Goal: Task Accomplishment & Management: Manage account settings

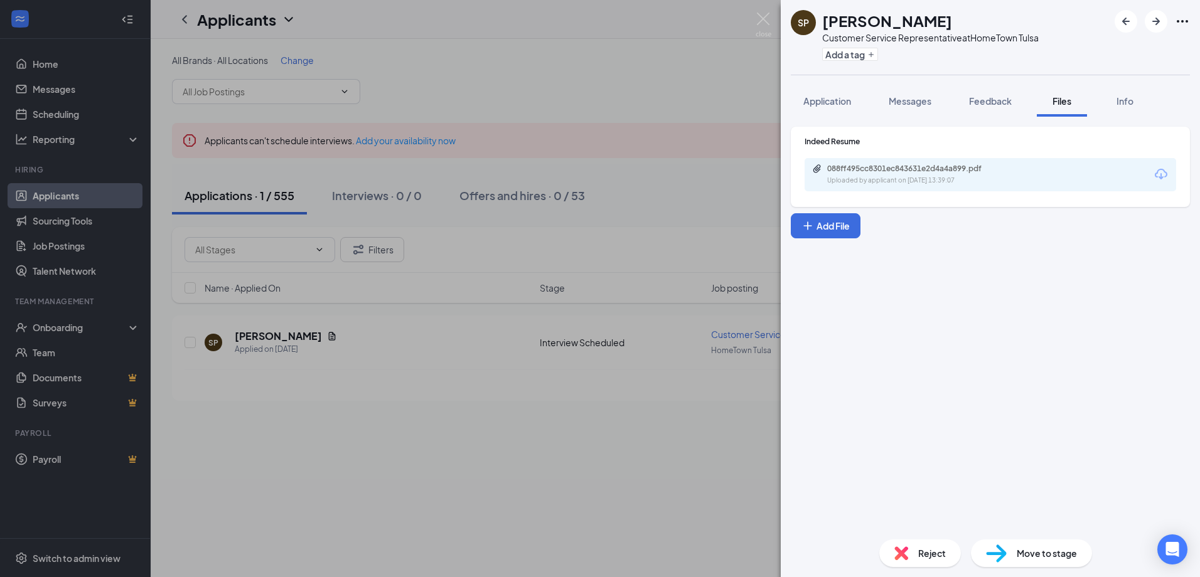
click at [765, 11] on div "SP [PERSON_NAME] Customer Service Representative at HomeTown Tulsa Add a tag Ap…" at bounding box center [600, 288] width 1200 height 577
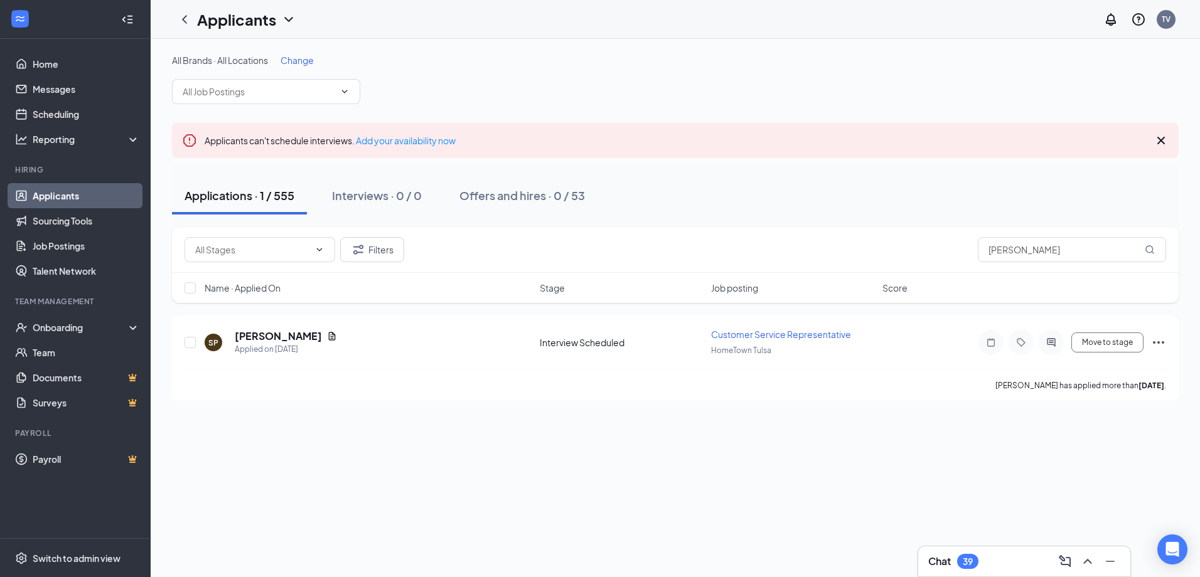
click at [68, 194] on link "Applicants" at bounding box center [86, 195] width 107 height 25
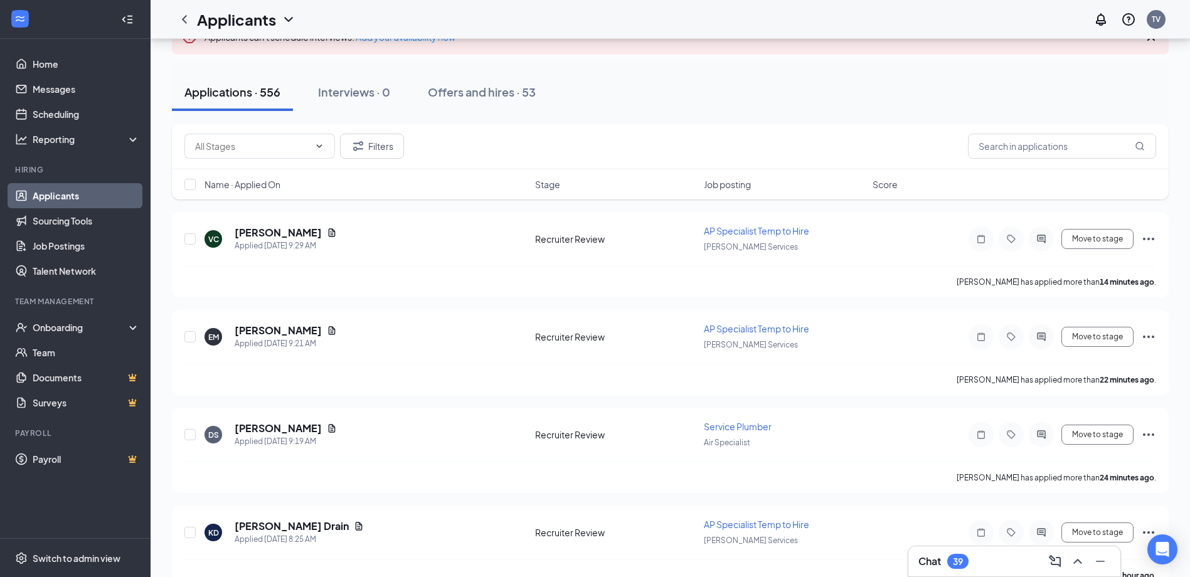
scroll to position [126, 0]
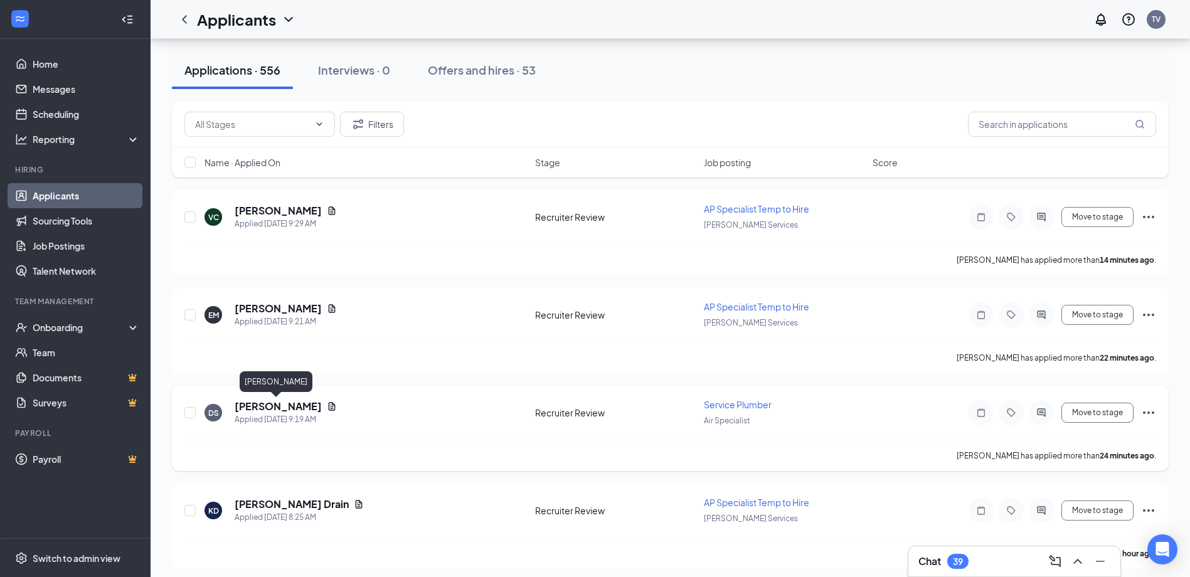
click at [252, 405] on h5 "[PERSON_NAME]" at bounding box center [278, 407] width 87 height 14
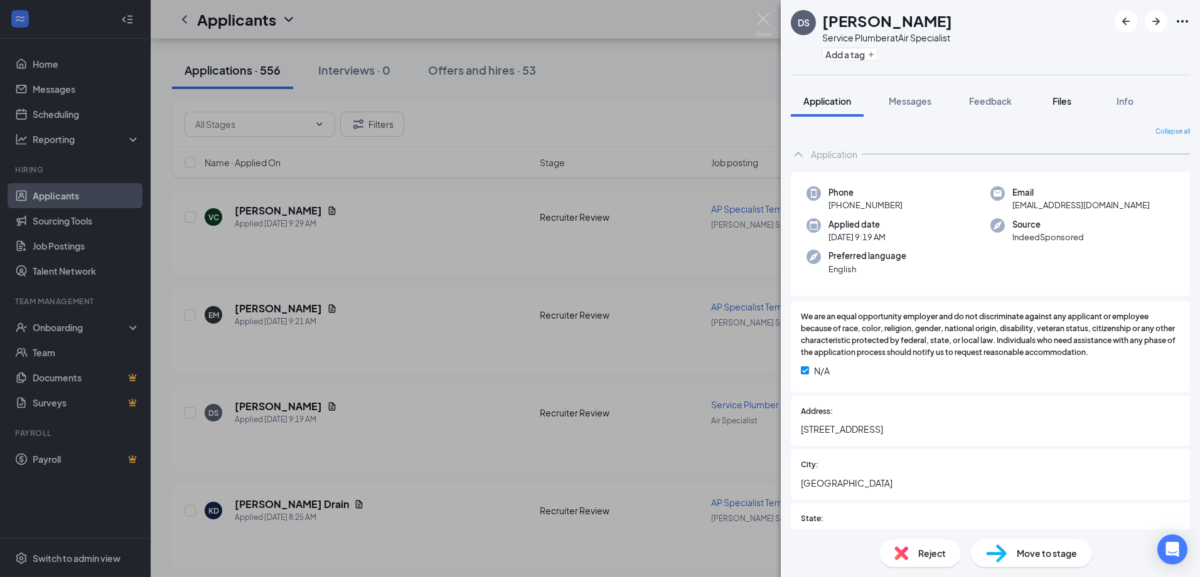
click at [1063, 106] on span "Files" at bounding box center [1061, 100] width 19 height 11
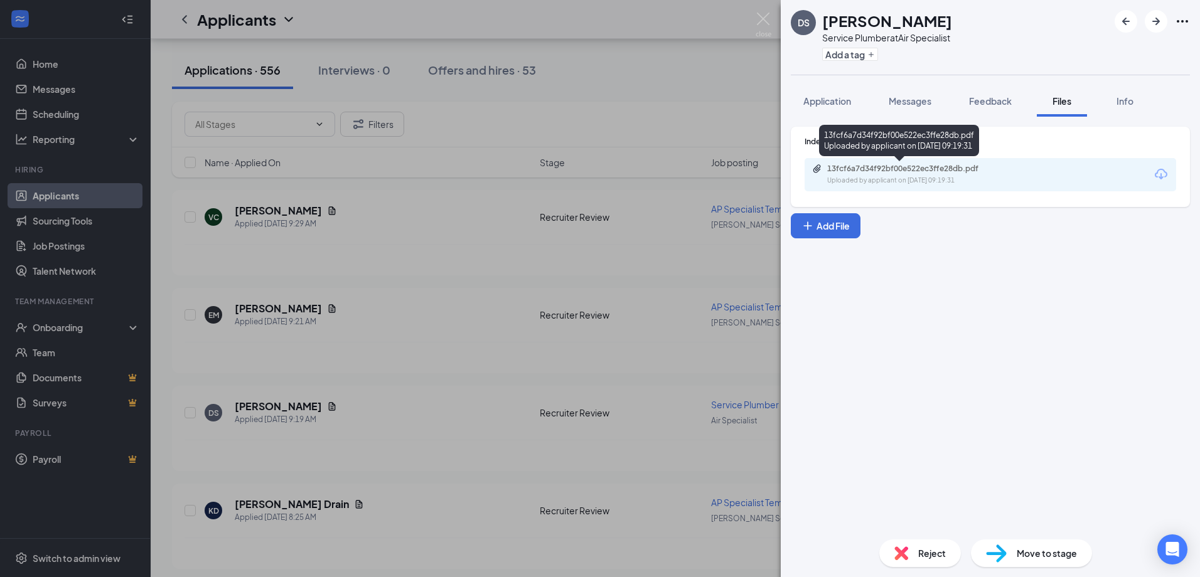
click at [880, 168] on div "13fcf6a7d34f92bf00e522ec3ffe28db.pdf" at bounding box center [915, 169] width 176 height 10
click at [758, 18] on img at bounding box center [764, 25] width 16 height 24
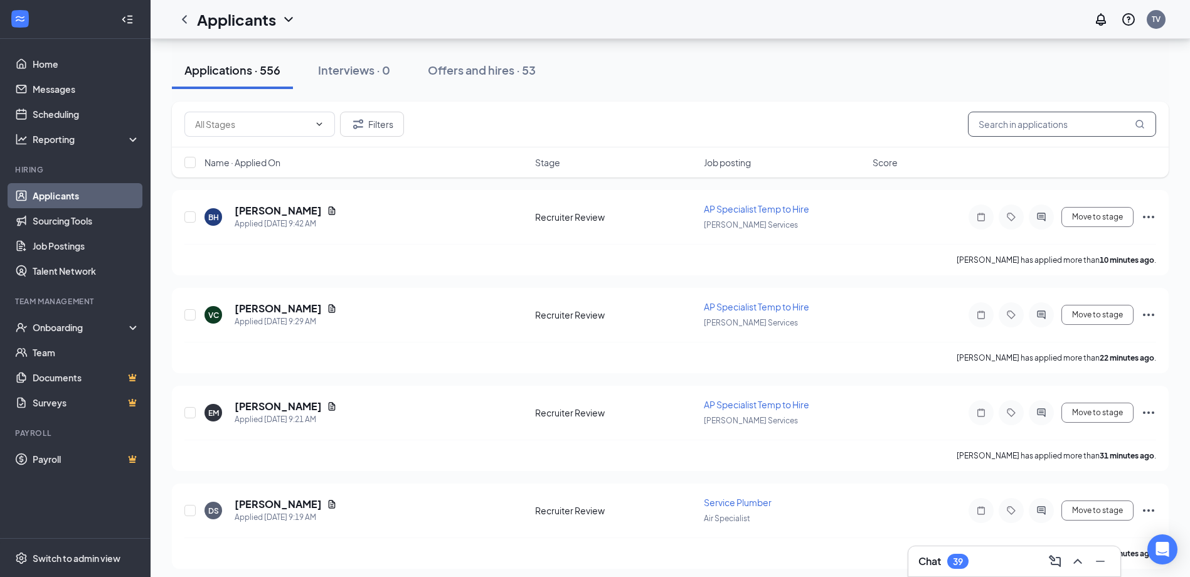
click at [1007, 120] on input "[PERSON_NAME]" at bounding box center [1062, 124] width 188 height 25
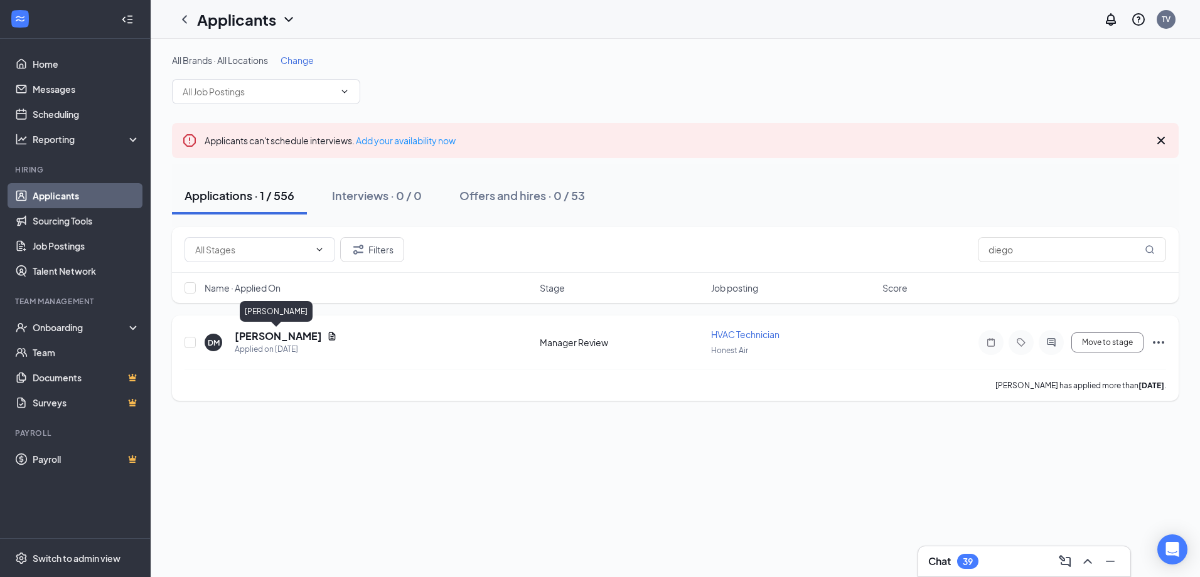
click at [280, 334] on h5 "[PERSON_NAME]" at bounding box center [278, 336] width 87 height 14
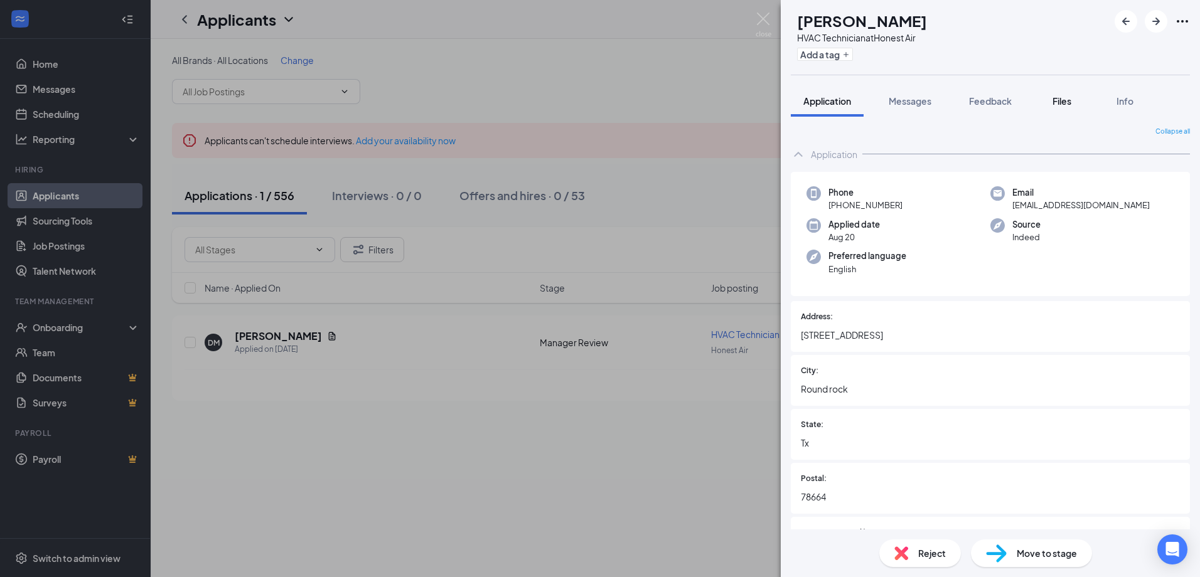
click at [1056, 105] on span "Files" at bounding box center [1061, 100] width 19 height 11
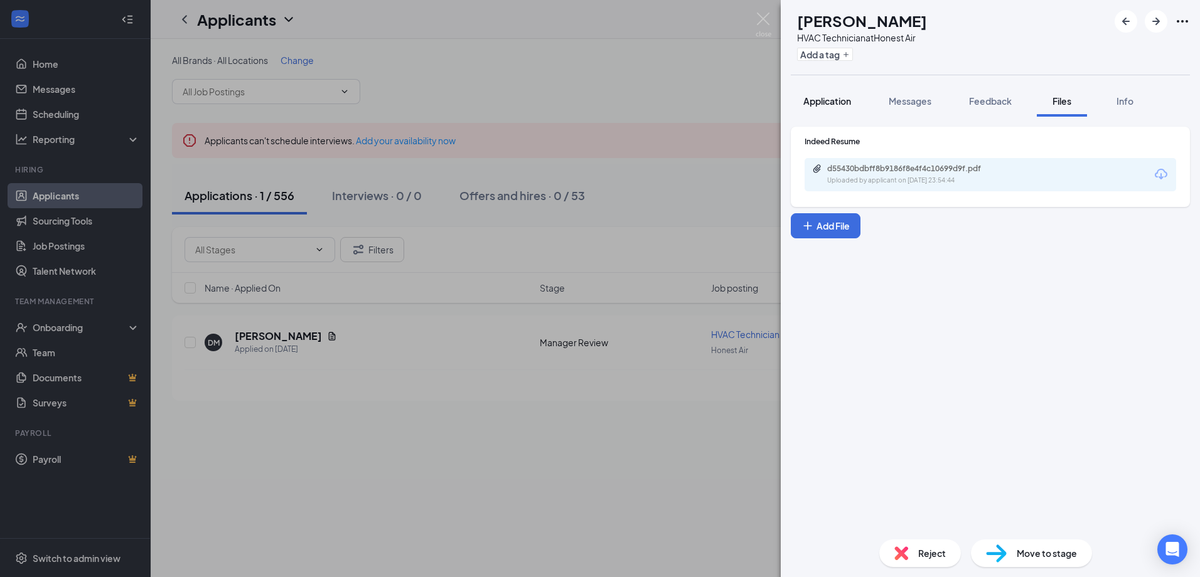
click at [825, 95] on span "Application" at bounding box center [827, 100] width 48 height 11
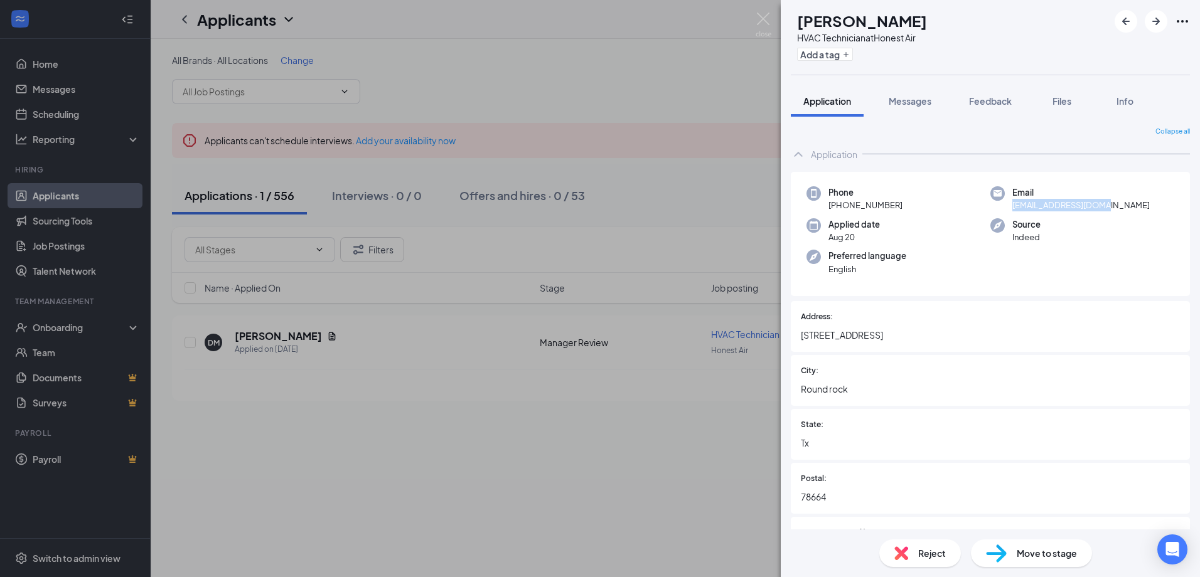
drag, startPoint x: 1008, startPoint y: 206, endPoint x: 1109, endPoint y: 208, distance: 100.4
click at [1109, 208] on div "Email [EMAIL_ADDRESS][DOMAIN_NAME]" at bounding box center [1082, 199] width 184 height 26
drag, startPoint x: 1109, startPoint y: 208, endPoint x: 1081, endPoint y: 203, distance: 28.6
copy span "[EMAIL_ADDRESS][DOMAIN_NAME]"
click at [442, 434] on div "DM [PERSON_NAME] HVAC Technician at Honest Air Add a tag Application Messages F…" at bounding box center [600, 288] width 1200 height 577
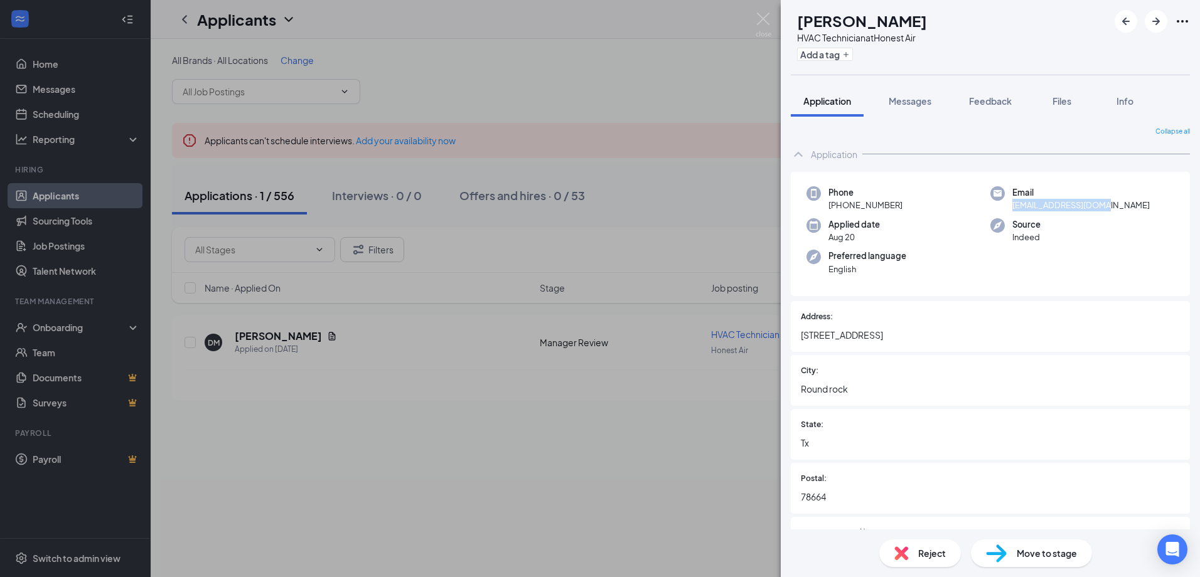
drag, startPoint x: 1116, startPoint y: 206, endPoint x: 1008, endPoint y: 206, distance: 107.9
click at [1008, 206] on div "Email [EMAIL_ADDRESS][DOMAIN_NAME]" at bounding box center [1082, 199] width 184 height 26
drag, startPoint x: 1008, startPoint y: 206, endPoint x: 1017, endPoint y: 206, distance: 8.8
copy span "[EMAIL_ADDRESS][DOMAIN_NAME]"
click at [767, 23] on img at bounding box center [764, 25] width 16 height 24
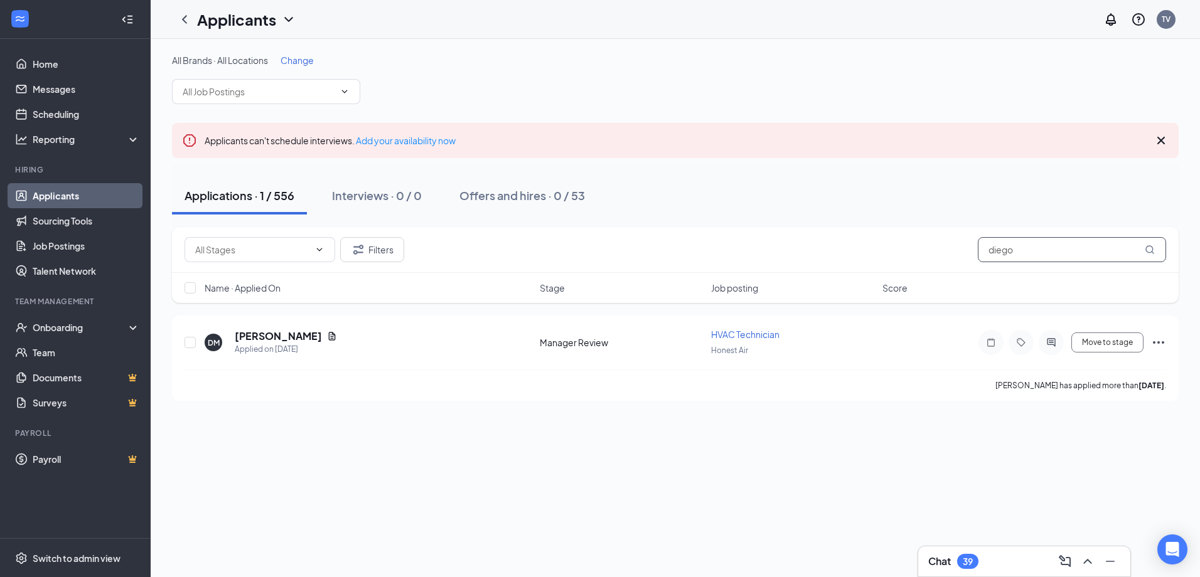
click at [1029, 238] on input "diego" at bounding box center [1072, 249] width 188 height 25
click at [1107, 346] on button "Move to stage" at bounding box center [1107, 343] width 72 height 20
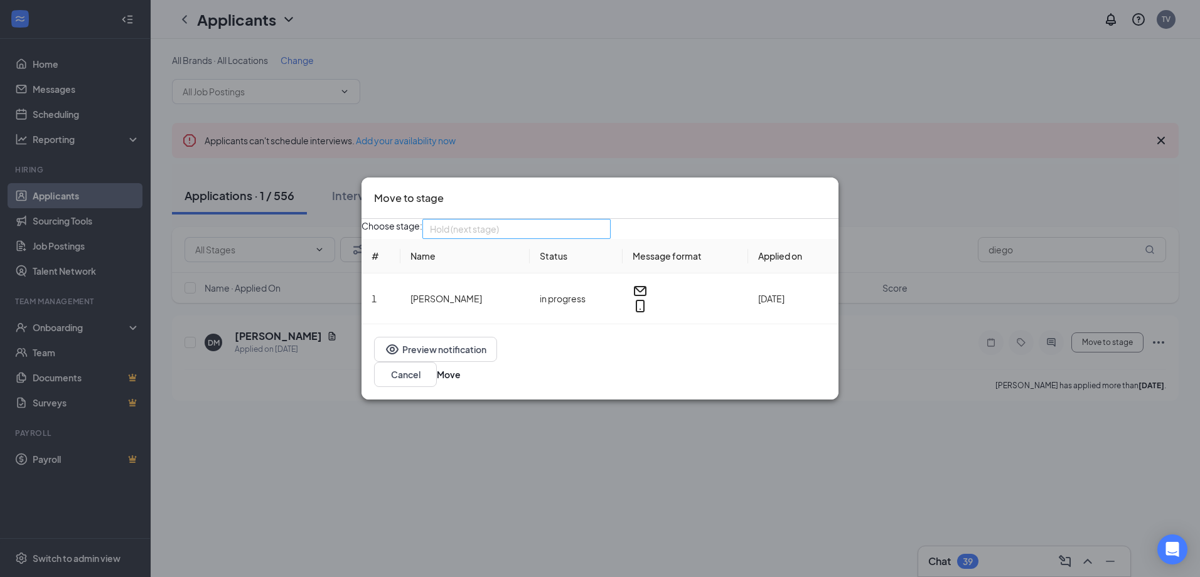
click at [583, 236] on span "Hold (next stage)" at bounding box center [511, 237] width 162 height 34
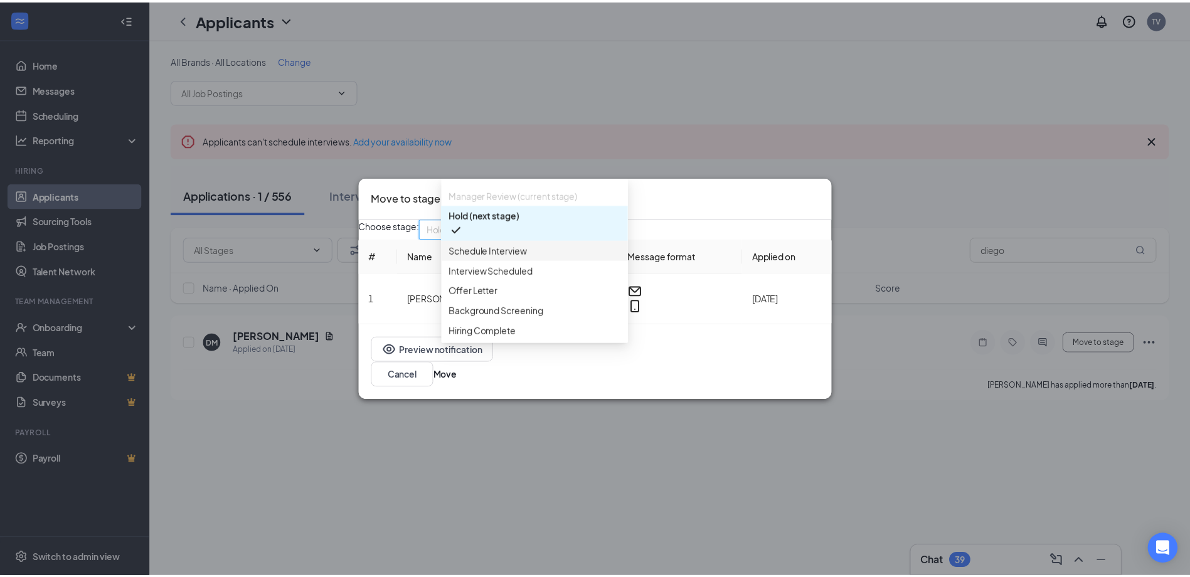
scroll to position [100, 0]
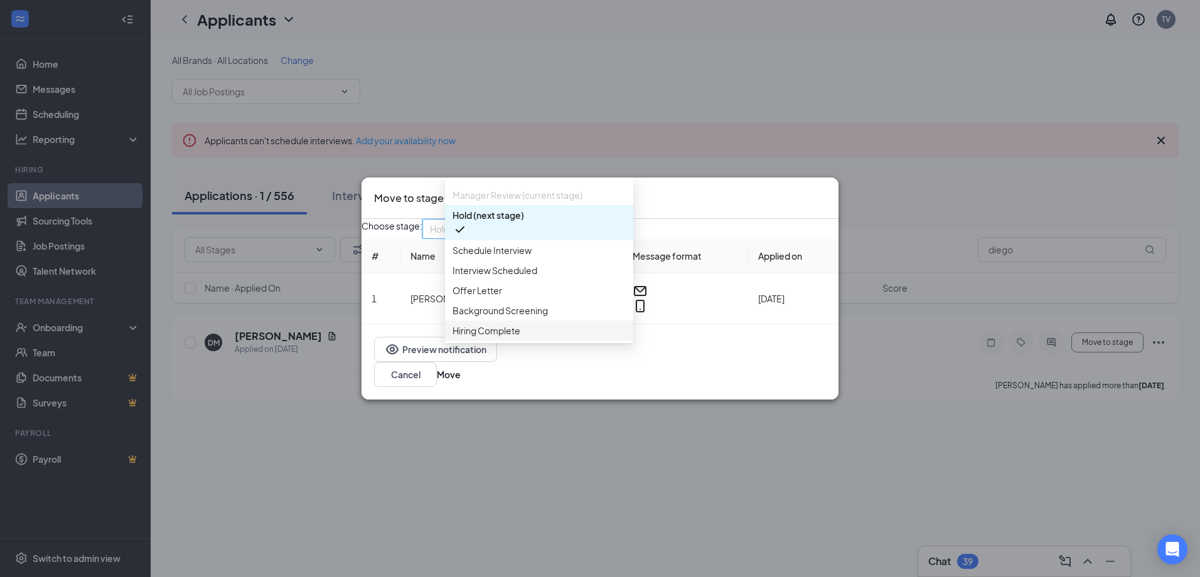
click at [555, 324] on span "Hiring Complete" at bounding box center [538, 331] width 173 height 14
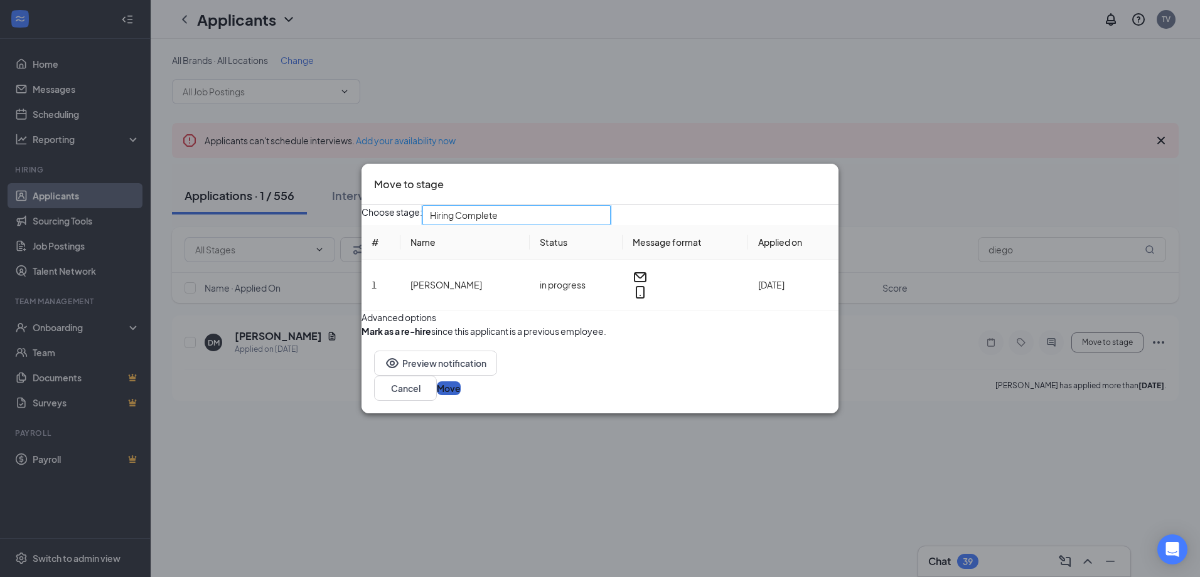
click at [461, 395] on button "Move" at bounding box center [449, 389] width 24 height 14
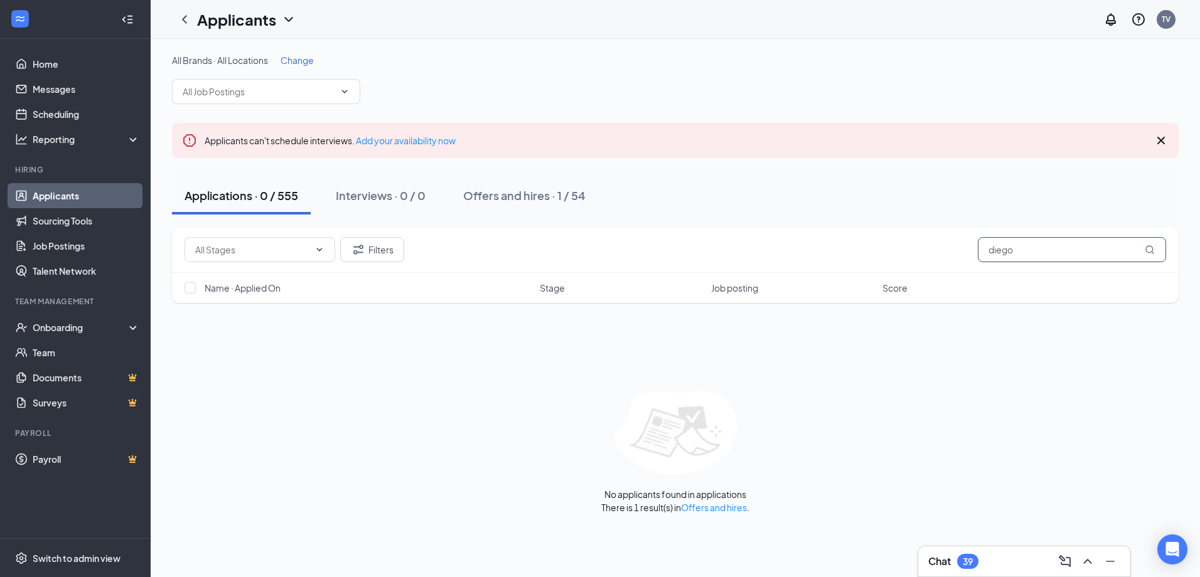
click at [1030, 249] on input "diego" at bounding box center [1072, 249] width 188 height 25
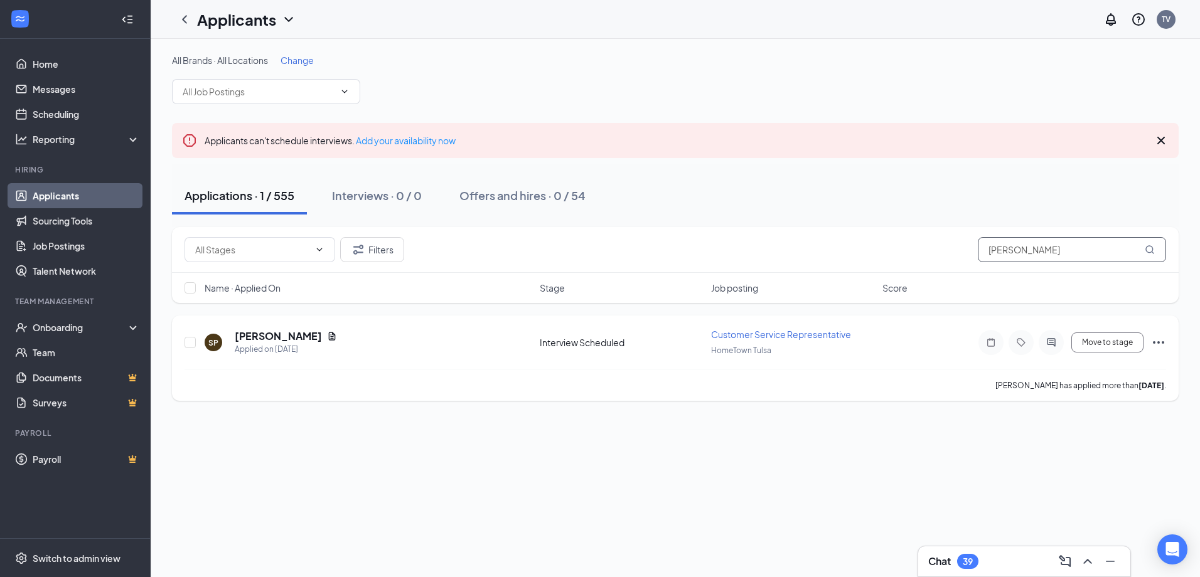
type input "[PERSON_NAME]"
click at [407, 343] on div "SP [PERSON_NAME] Applied on [DATE]" at bounding box center [369, 342] width 328 height 26
click at [310, 340] on h5 "[PERSON_NAME]" at bounding box center [278, 336] width 87 height 14
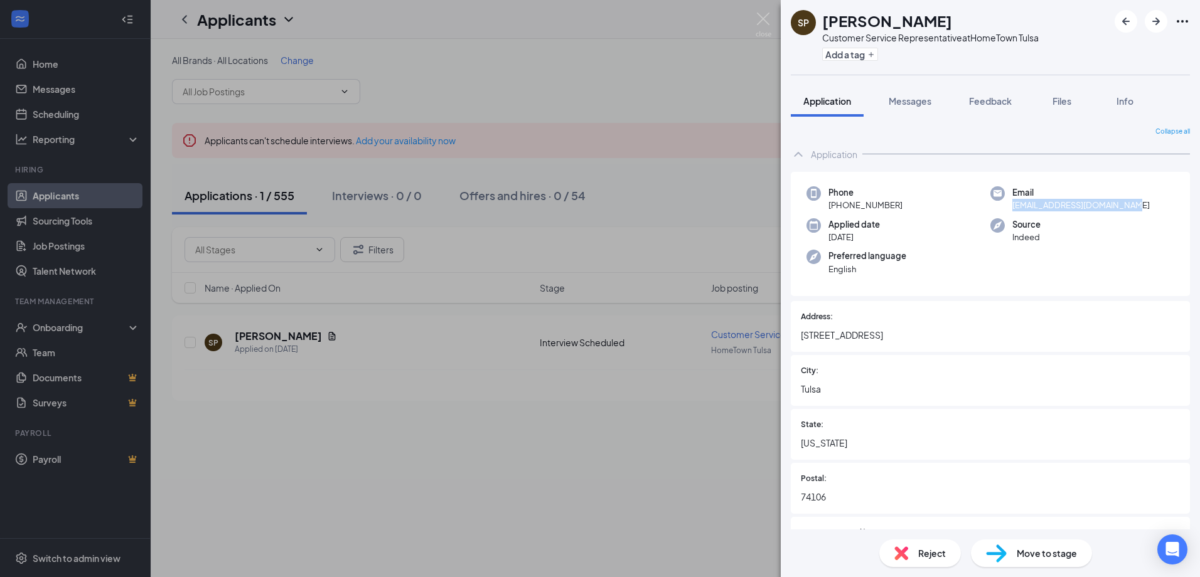
drag, startPoint x: 1009, startPoint y: 203, endPoint x: 1125, endPoint y: 206, distance: 115.5
click at [1125, 206] on span "[EMAIL_ADDRESS][DOMAIN_NAME]" at bounding box center [1080, 205] width 137 height 13
drag, startPoint x: 1125, startPoint y: 206, endPoint x: 1104, endPoint y: 205, distance: 20.1
copy span "[EMAIL_ADDRESS][DOMAIN_NAME]"
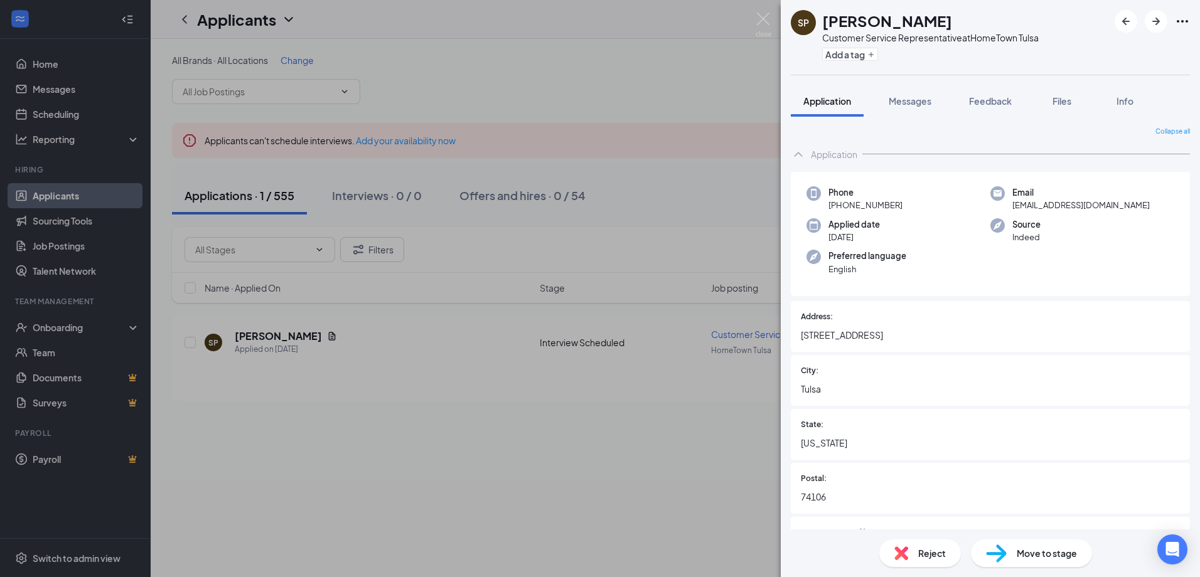
click at [80, 196] on div "SP [PERSON_NAME] Customer Service Representative at HomeTown Tulsa Add a tag Ap…" at bounding box center [600, 288] width 1200 height 577
click at [764, 12] on div "SP [PERSON_NAME] Customer Service Representative at HomeTown Tulsa Add a tag Ap…" at bounding box center [600, 288] width 1200 height 577
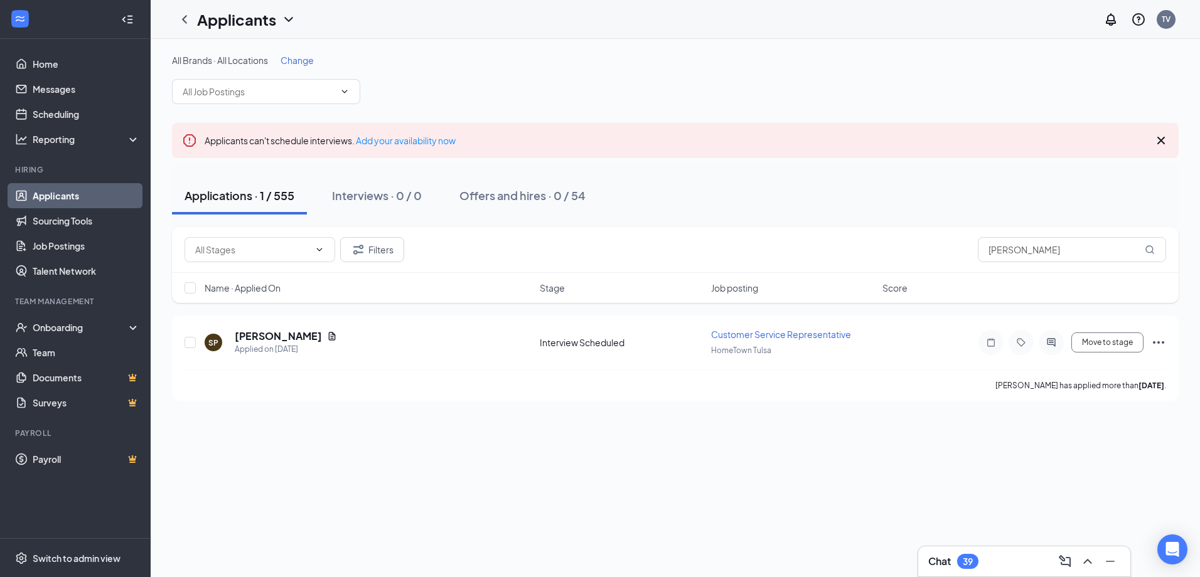
click at [51, 199] on link "Applicants" at bounding box center [86, 195] width 107 height 25
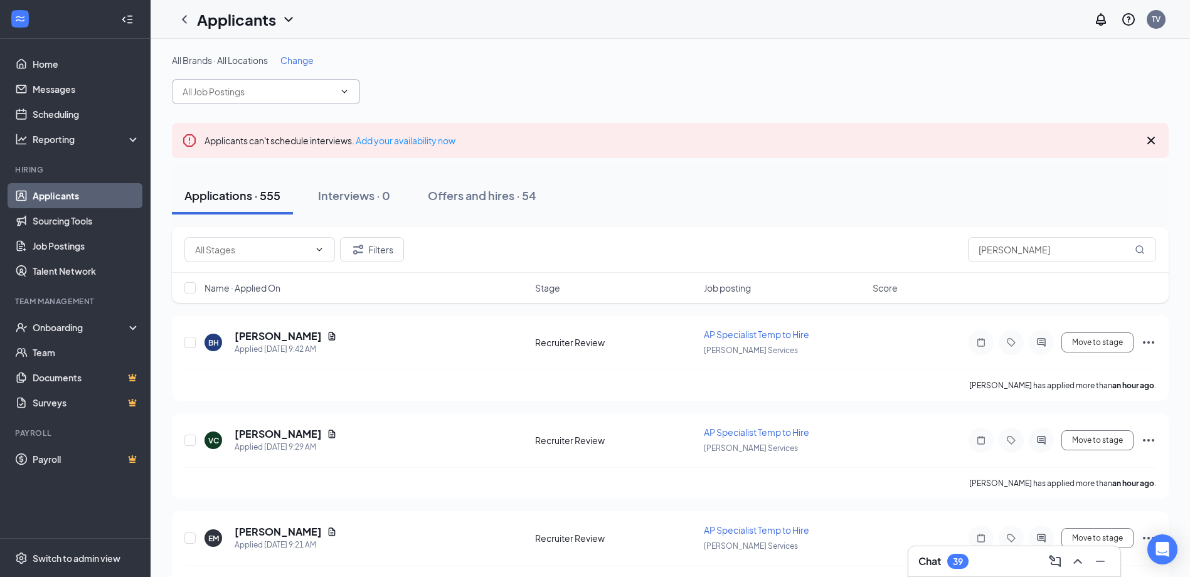
click at [286, 89] on input "text" at bounding box center [259, 92] width 152 height 14
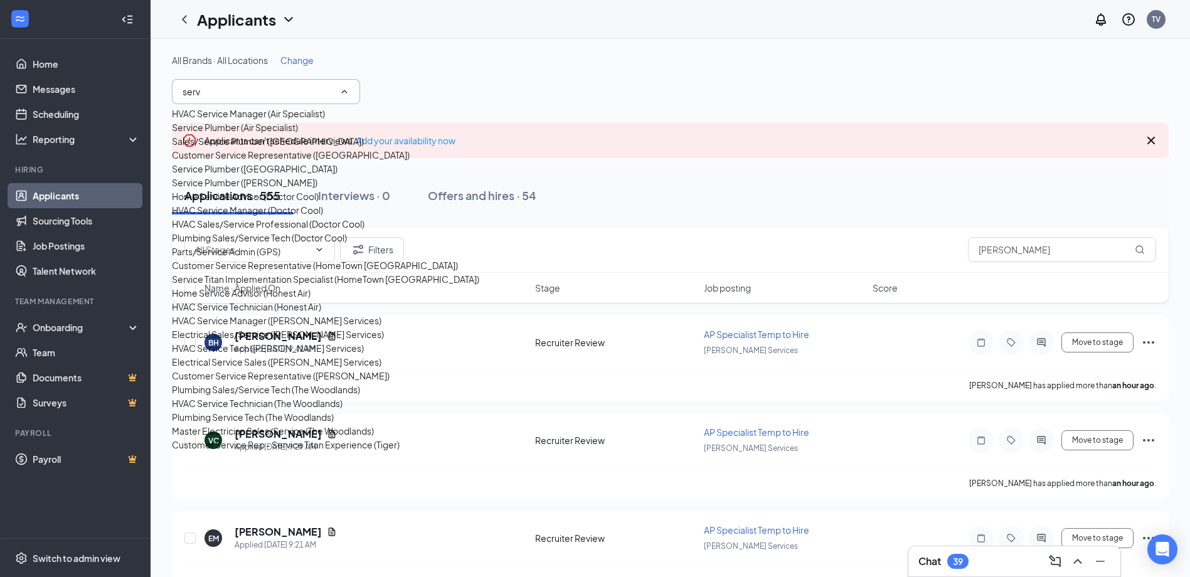
scroll to position [377, 0]
click at [293, 314] on div "HVAC Service Manager ([PERSON_NAME] Services)" at bounding box center [277, 321] width 210 height 14
type input "HVAC Service Manager ([PERSON_NAME] Services)"
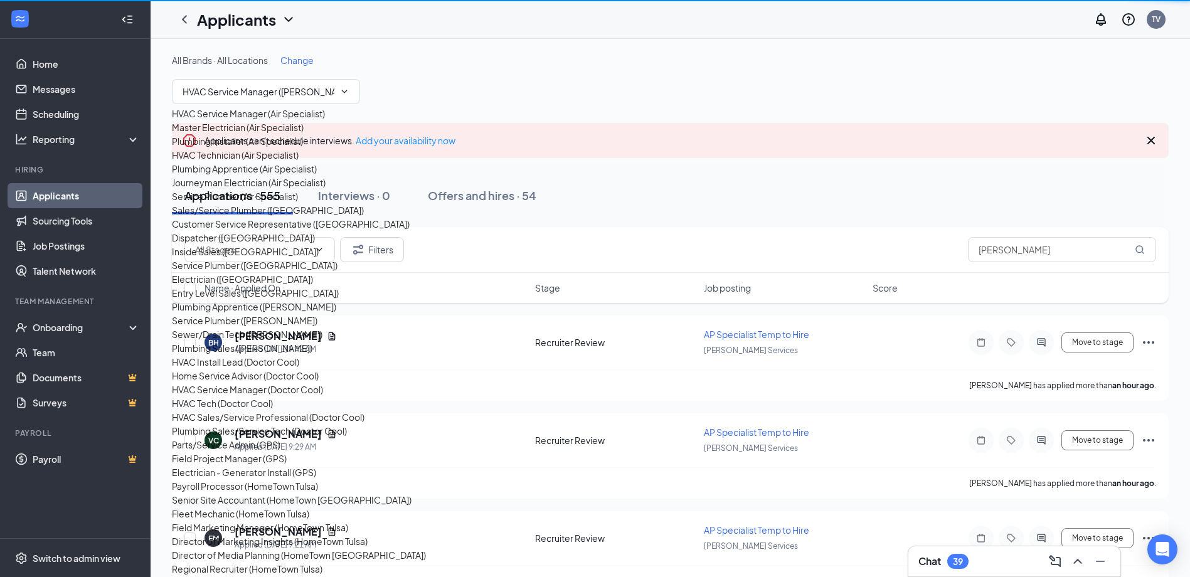
scroll to position [1138, 0]
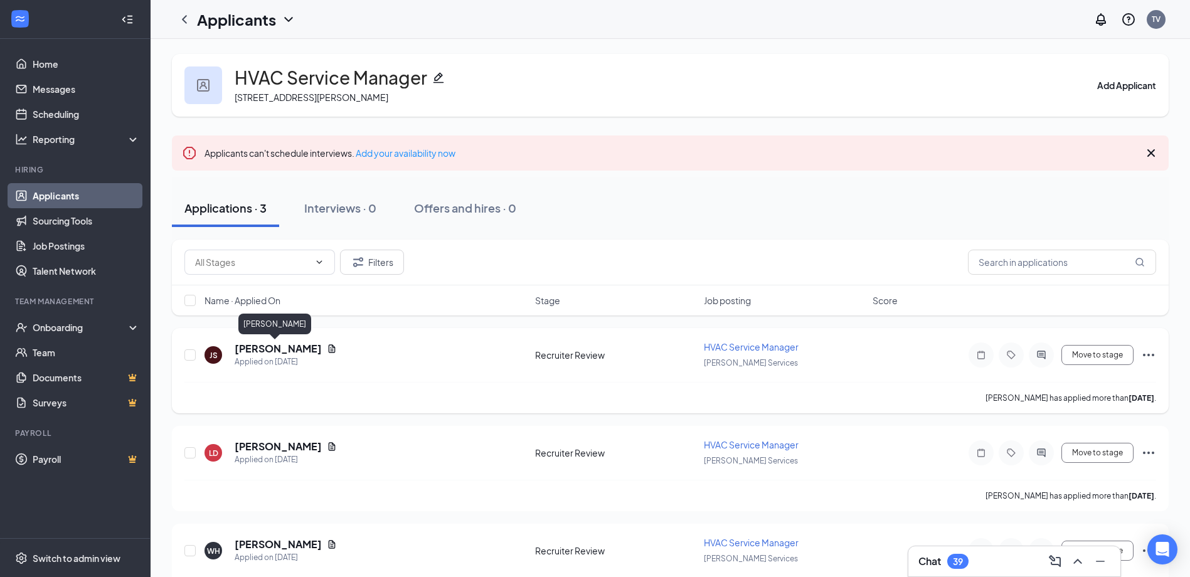
click at [264, 355] on h5 "[PERSON_NAME]" at bounding box center [278, 349] width 87 height 14
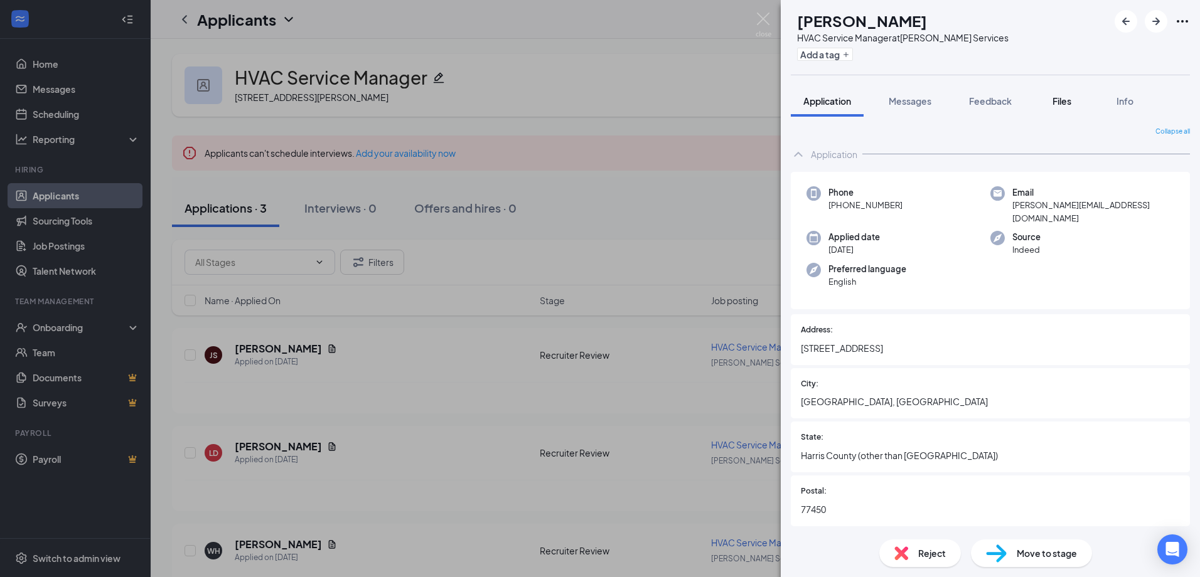
click at [1066, 100] on span "Files" at bounding box center [1061, 100] width 19 height 11
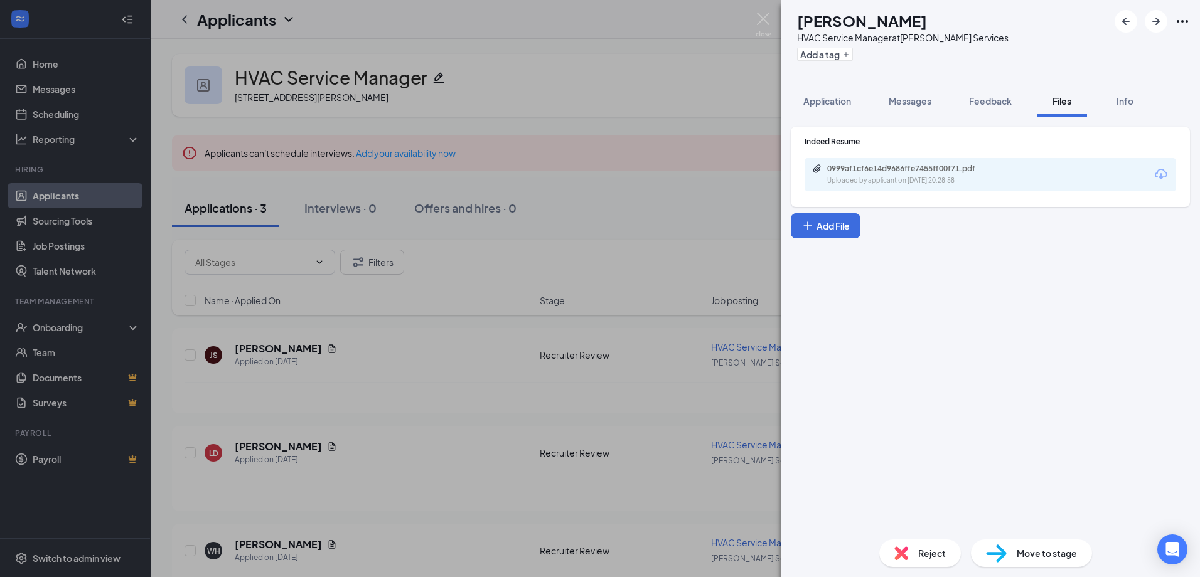
click at [943, 176] on div "Uploaded by applicant on [DATE] 20:28:58" at bounding box center [921, 181] width 188 height 10
click at [764, 17] on img at bounding box center [764, 25] width 16 height 24
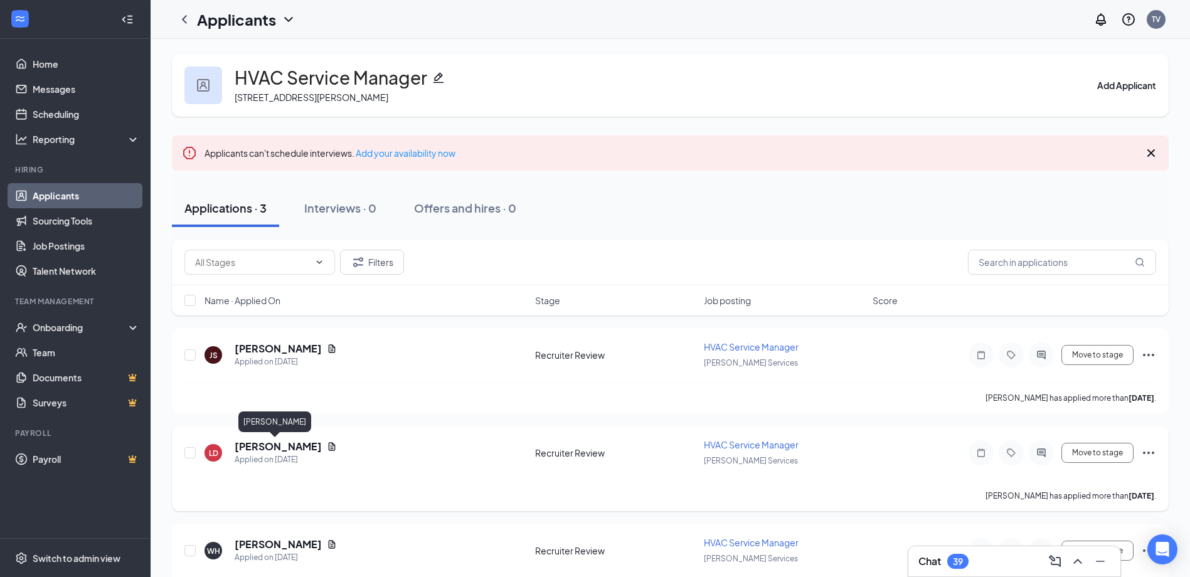
click at [267, 449] on h5 "[PERSON_NAME]" at bounding box center [278, 447] width 87 height 14
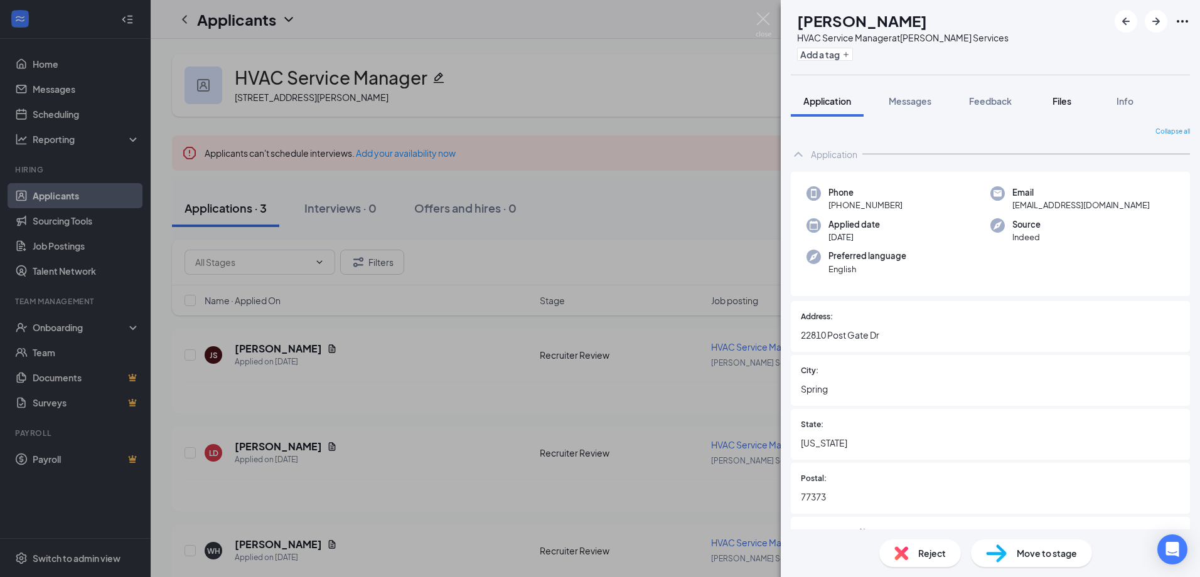
click at [1052, 106] on div "Files" at bounding box center [1061, 101] width 25 height 13
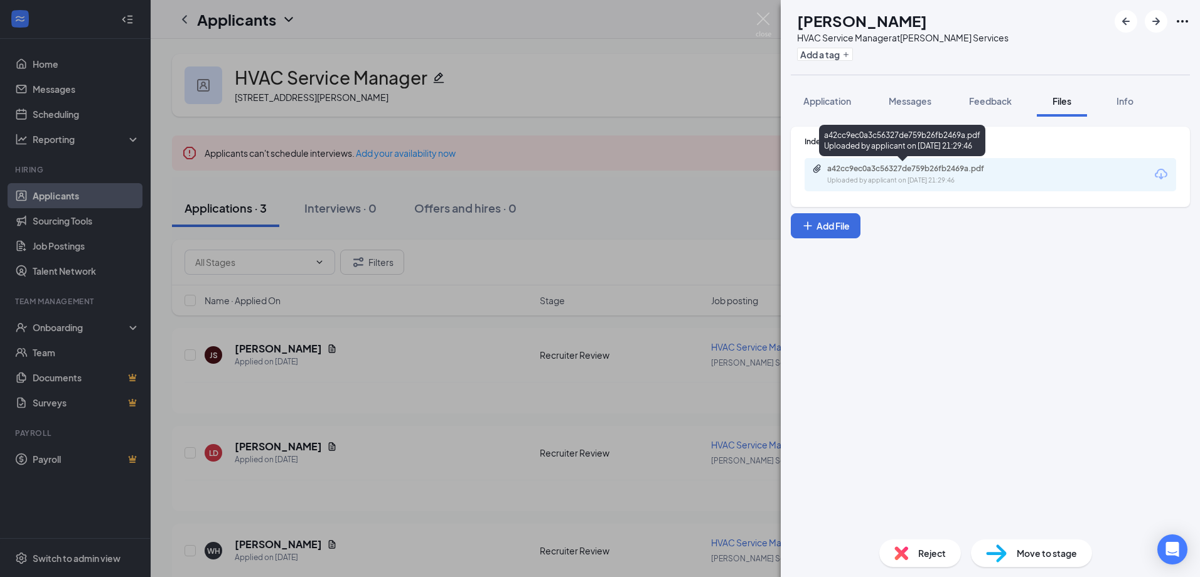
click at [971, 158] on div "a42cc9ec0a3c56327de759b26fb2469a.pdf Uploaded by applicant on [DATE] 21:29:46" at bounding box center [902, 143] width 166 height 36
click at [992, 188] on div "a42cc9ec0a3c56327de759b26fb2469a.pdf Uploaded by applicant on [DATE] 21:29:46" at bounding box center [989, 174] width 371 height 33
click at [992, 161] on div "a42cc9ec0a3c56327de759b26fb2469a.pdf Uploaded by applicant on [DATE] 21:29:46" at bounding box center [989, 174] width 371 height 33
click at [992, 168] on div "a42cc9ec0a3c56327de759b26fb2469a.pdf" at bounding box center [915, 169] width 176 height 10
click at [769, 22] on img at bounding box center [764, 25] width 16 height 24
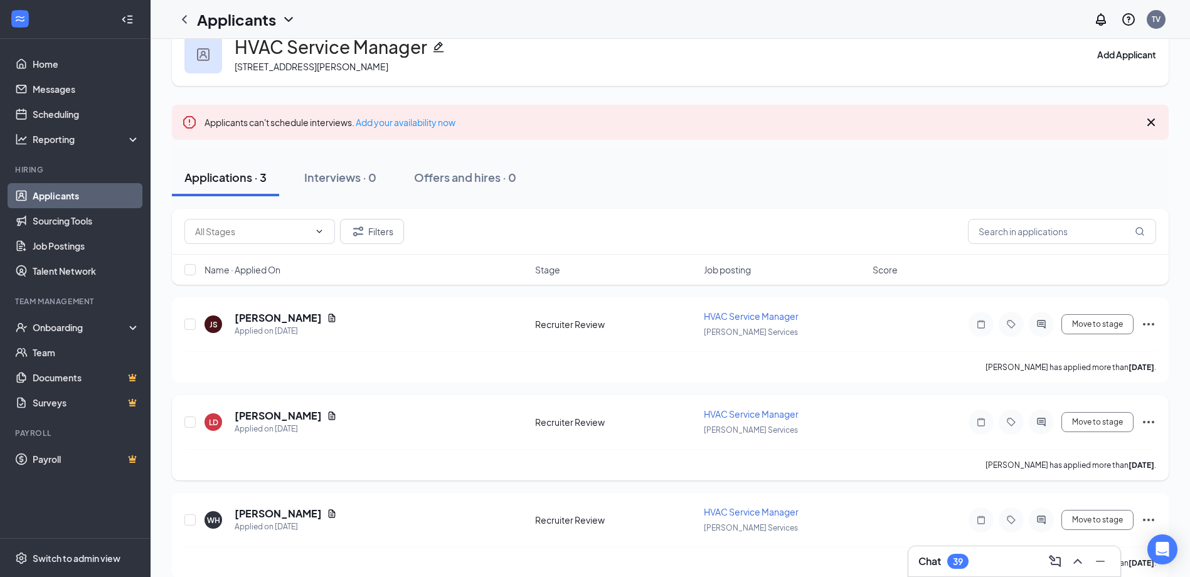
scroll to position [47, 0]
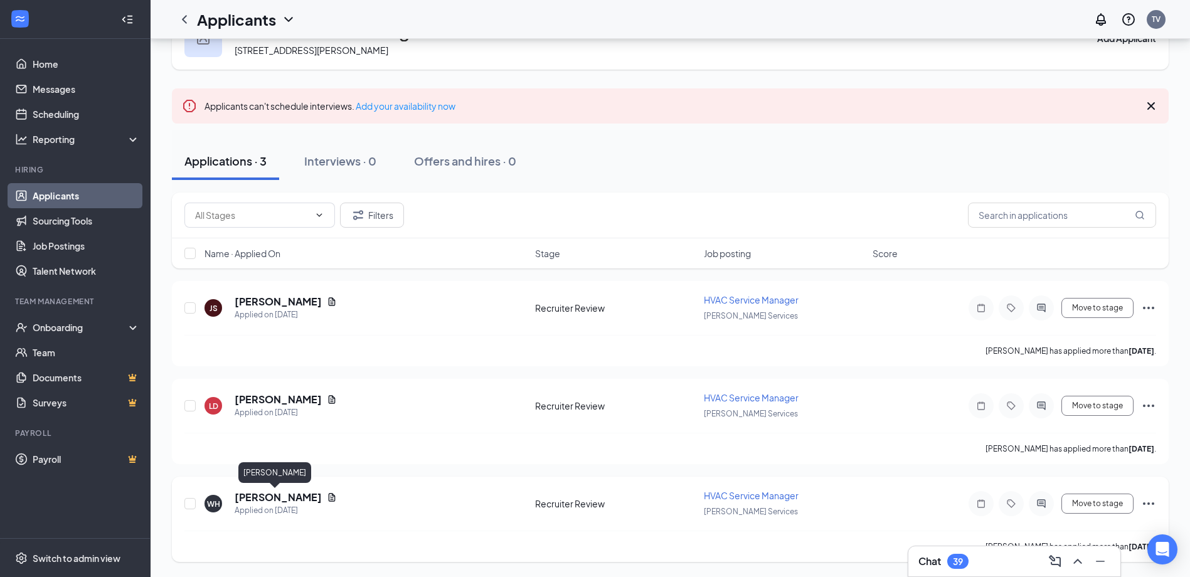
click at [265, 502] on h5 "[PERSON_NAME]" at bounding box center [278, 498] width 87 height 14
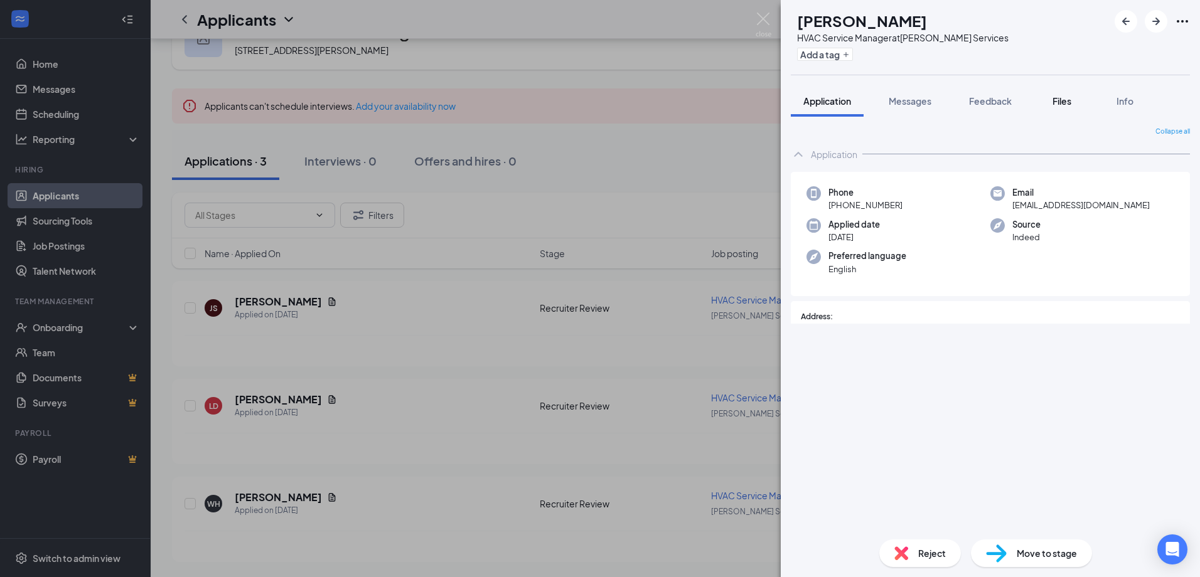
click at [1060, 104] on span "Files" at bounding box center [1061, 100] width 19 height 11
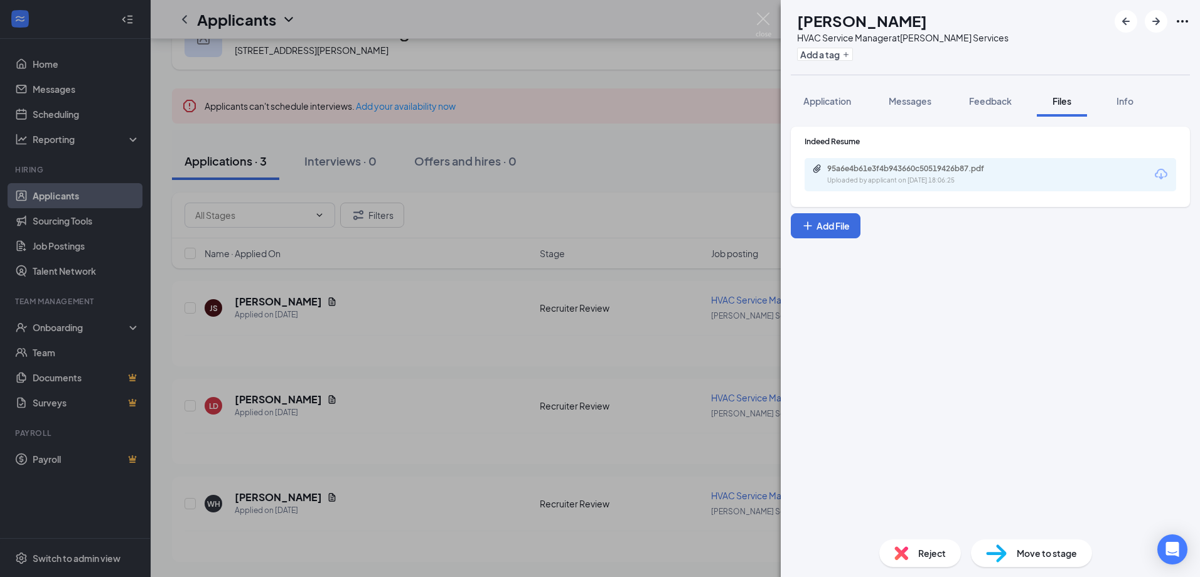
click at [1025, 174] on div "95a6e4b61e3f4b943660c50519426b87.pdf Uploaded by applicant on [DATE] 18:06:25" at bounding box center [989, 174] width 371 height 33
click at [931, 181] on div "Uploaded by applicant on [DATE] 18:06:25" at bounding box center [921, 181] width 188 height 10
click at [759, 22] on img at bounding box center [764, 25] width 16 height 24
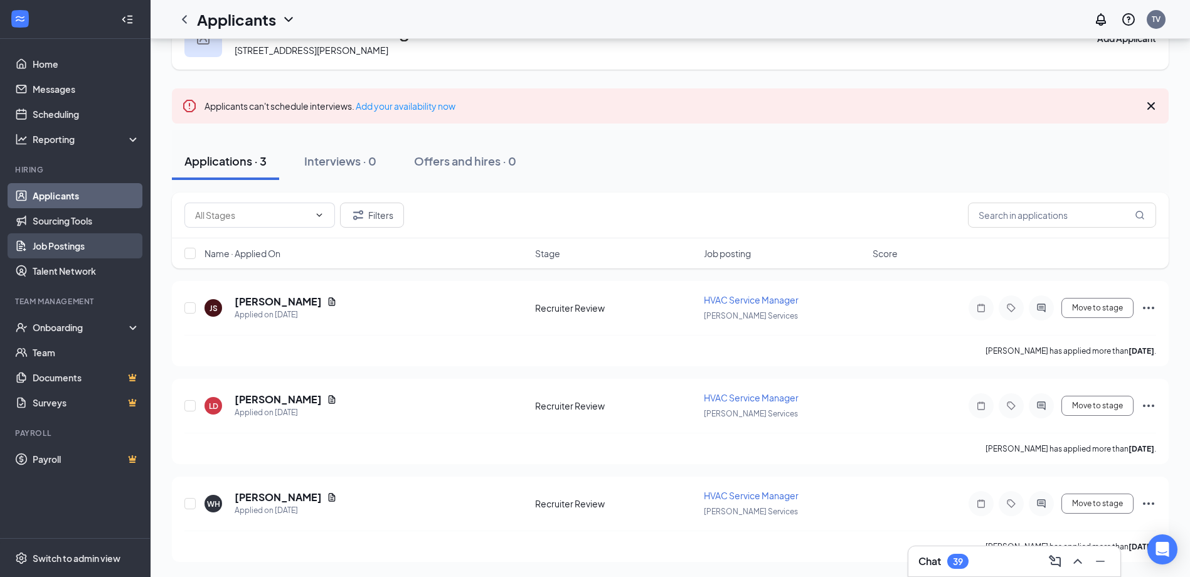
click at [87, 247] on link "Job Postings" at bounding box center [86, 245] width 107 height 25
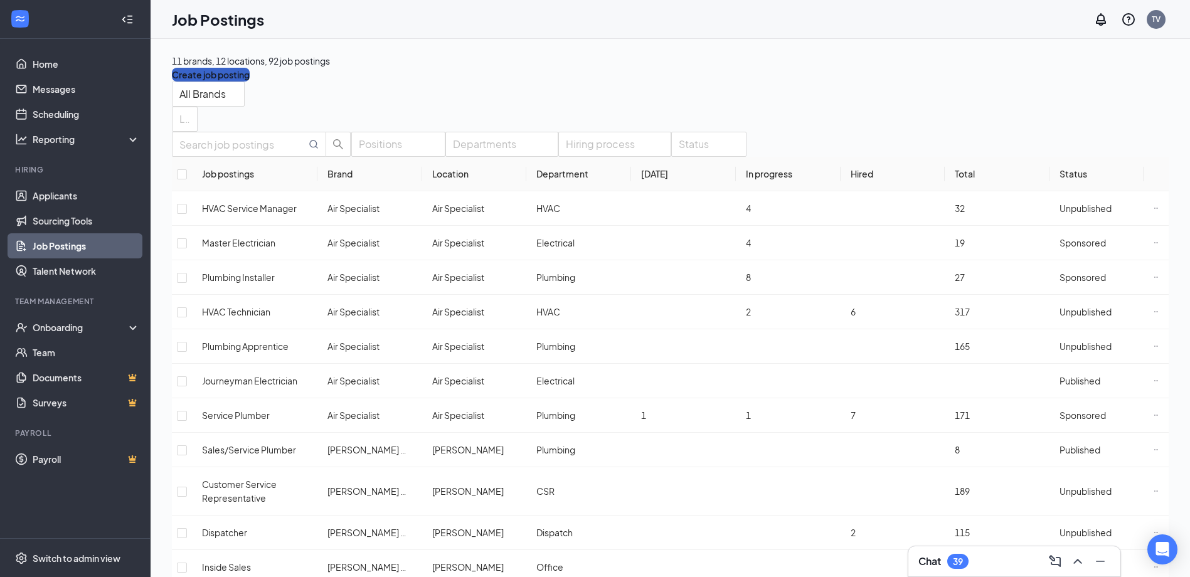
click at [250, 73] on button "Create job posting" at bounding box center [211, 75] width 78 height 14
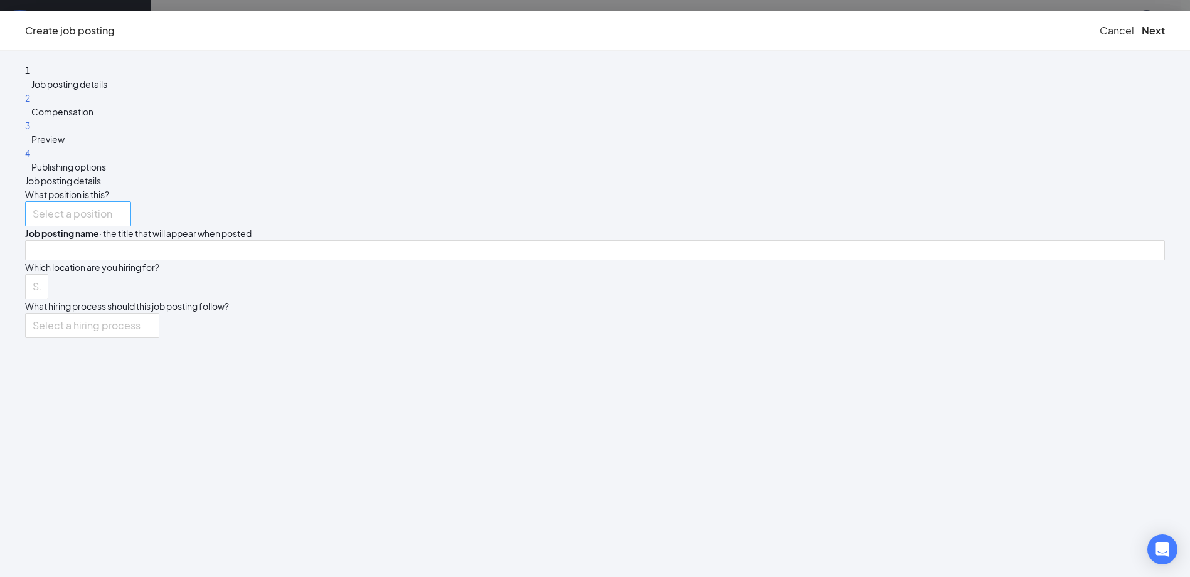
click at [115, 202] on input "search" at bounding box center [74, 214] width 82 height 24
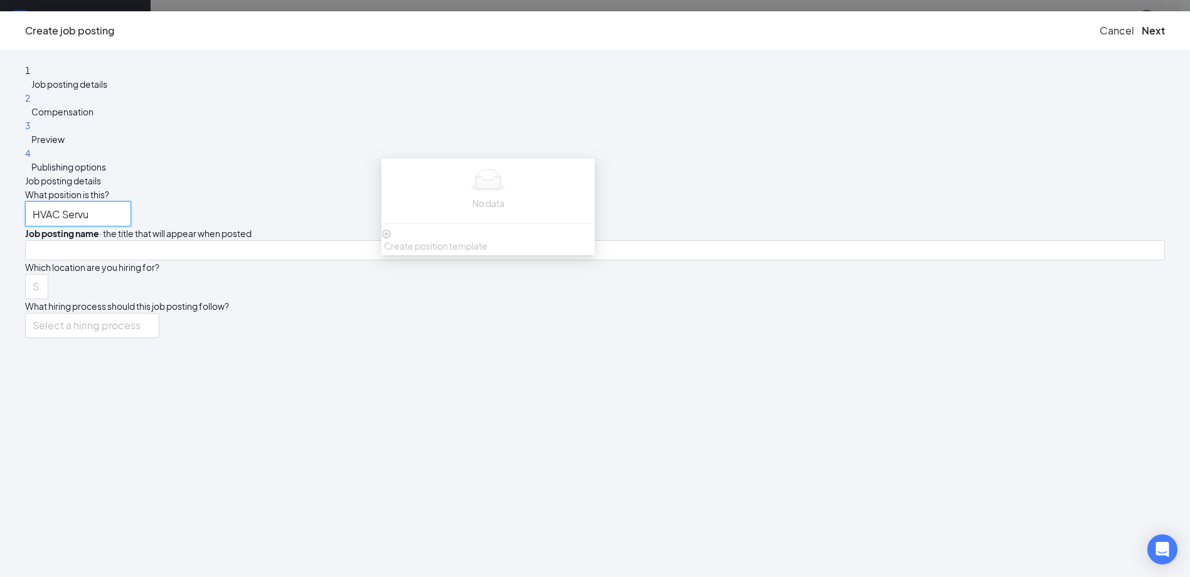
type input "HVAC Servu"
click at [488, 252] on span "Create position template" at bounding box center [436, 245] width 104 height 11
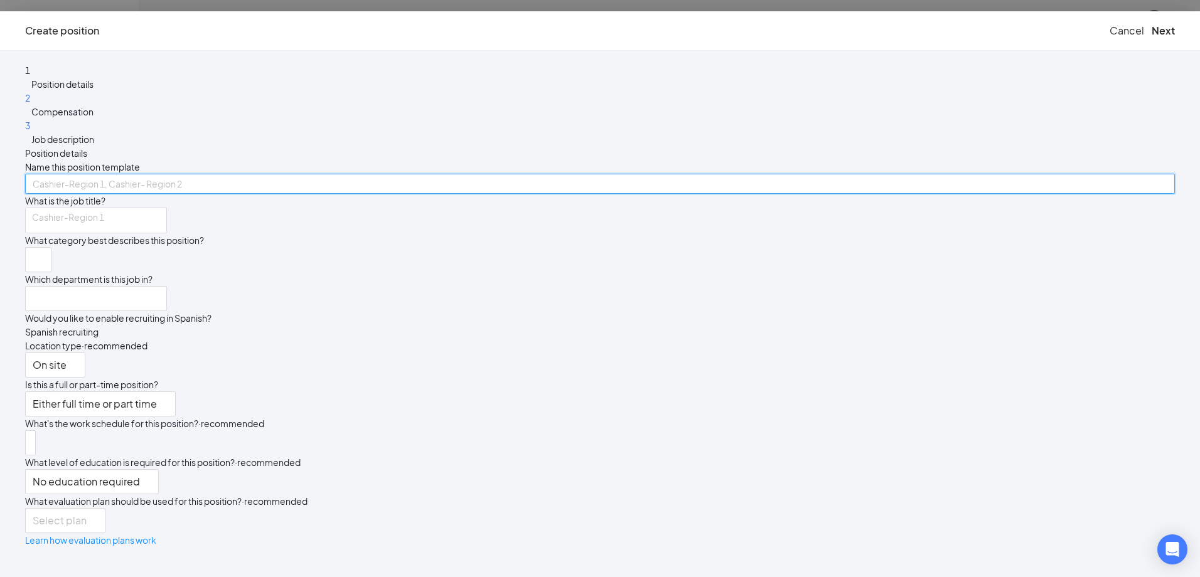
click at [415, 174] on input "text" at bounding box center [600, 184] width 1150 height 20
type input "HVAC Service Manager - [GEOGRAPHIC_DATA]"
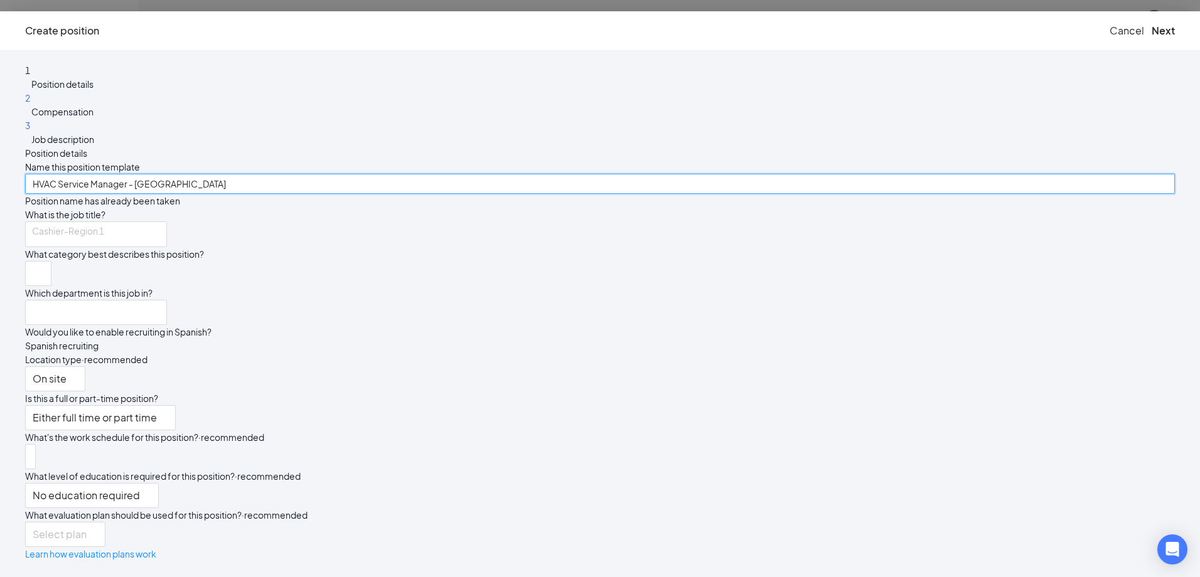
click at [482, 174] on input "HVAC Service Manager - [GEOGRAPHIC_DATA]" at bounding box center [600, 184] width 1150 height 20
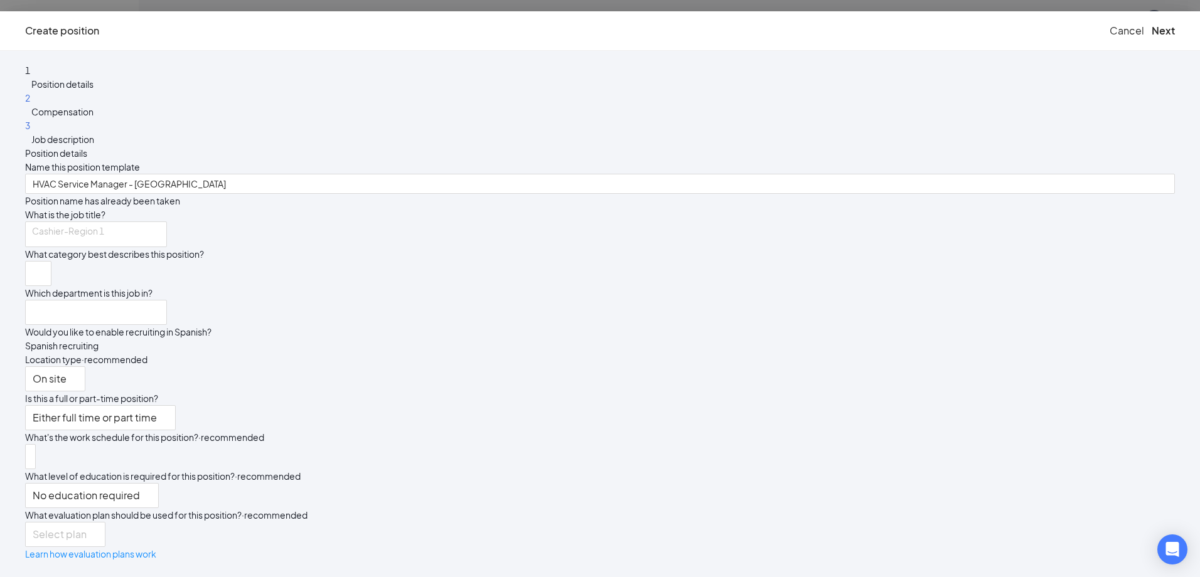
click at [1109, 37] on span "Cancel" at bounding box center [1126, 30] width 35 height 13
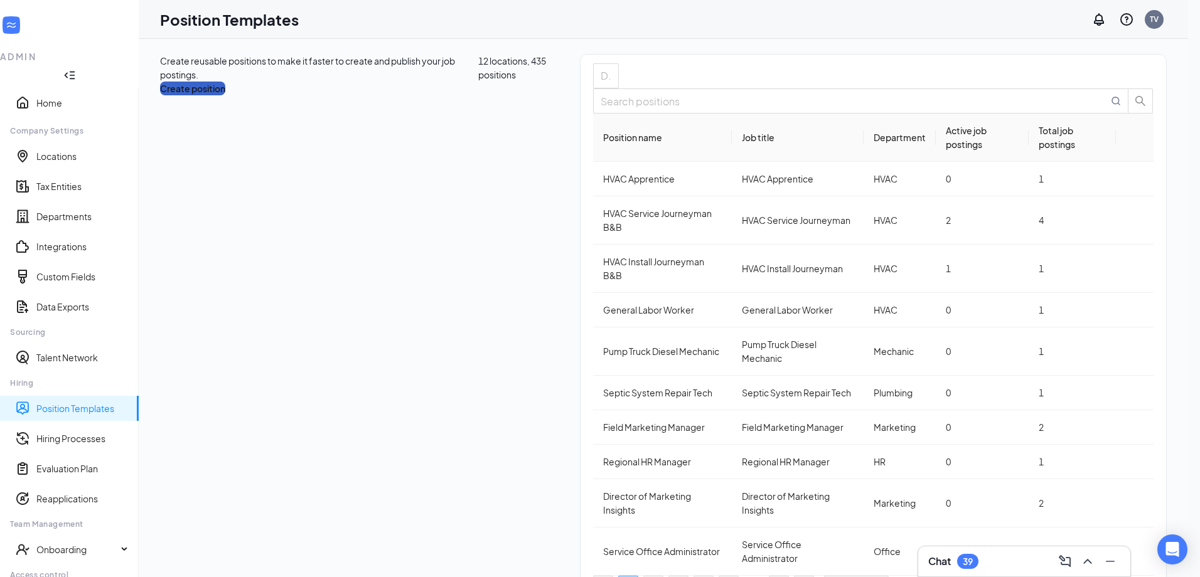
click at [225, 82] on button "Create position" at bounding box center [192, 89] width 65 height 14
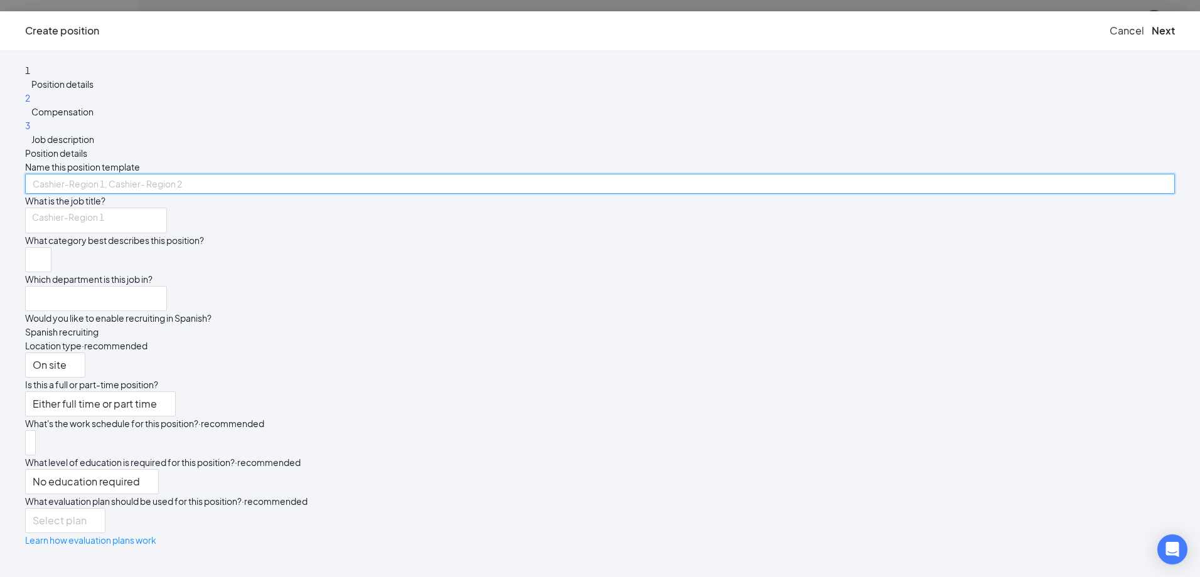
click at [529, 174] on input "text" at bounding box center [600, 184] width 1150 height 20
type input "HVAC Service"
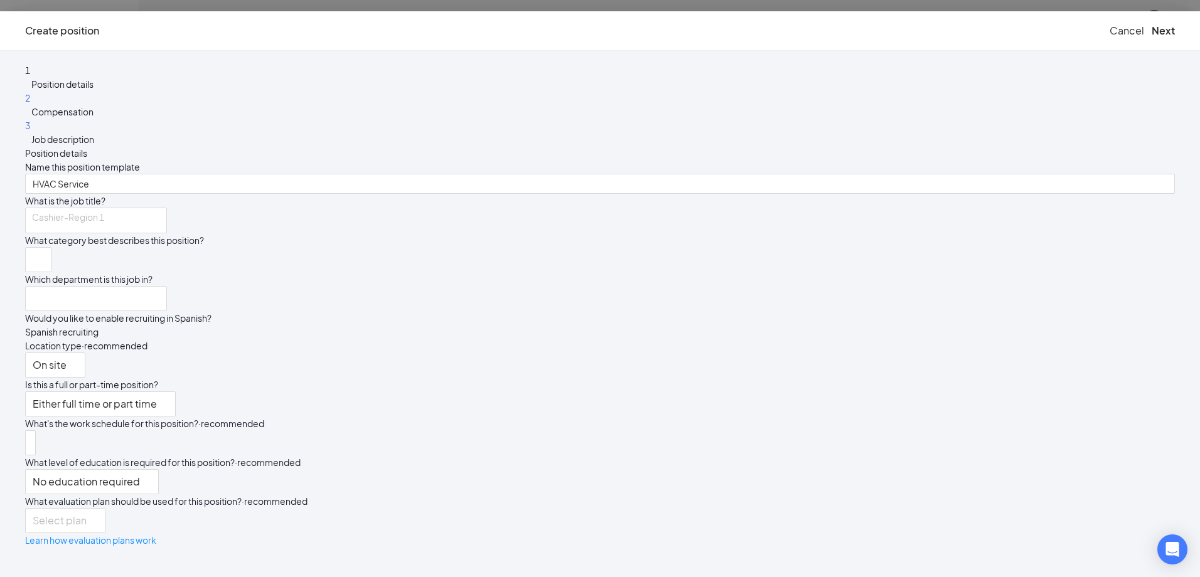
click at [1109, 37] on span "Cancel" at bounding box center [1126, 30] width 35 height 13
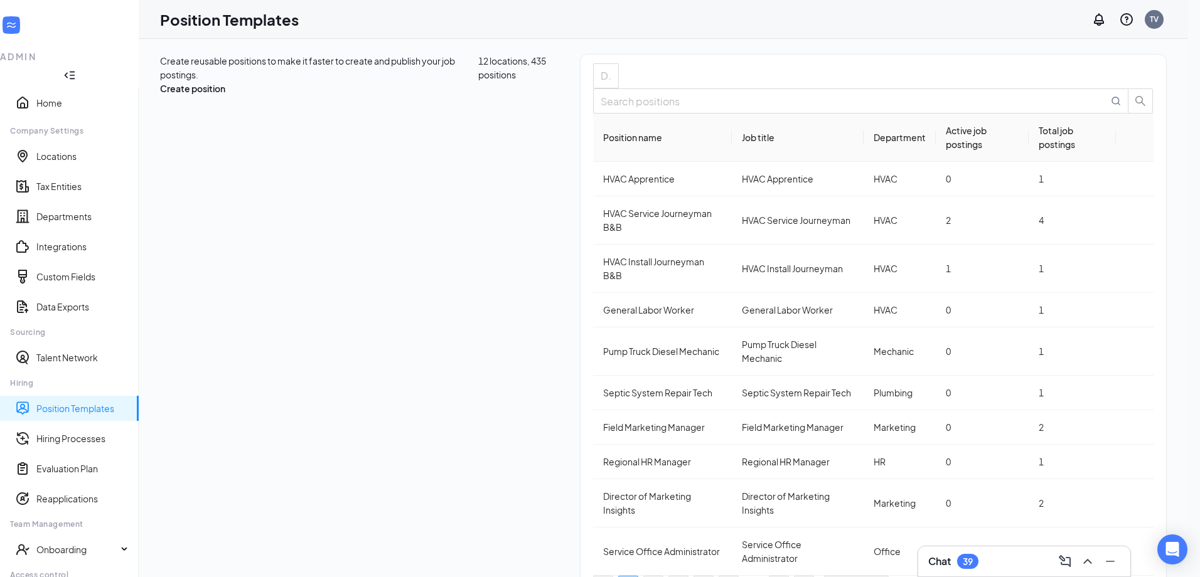
click at [58, 402] on link "Position Templates" at bounding box center [82, 408] width 92 height 13
click at [67, 73] on icon "Collapse" at bounding box center [65, 76] width 3 height 6
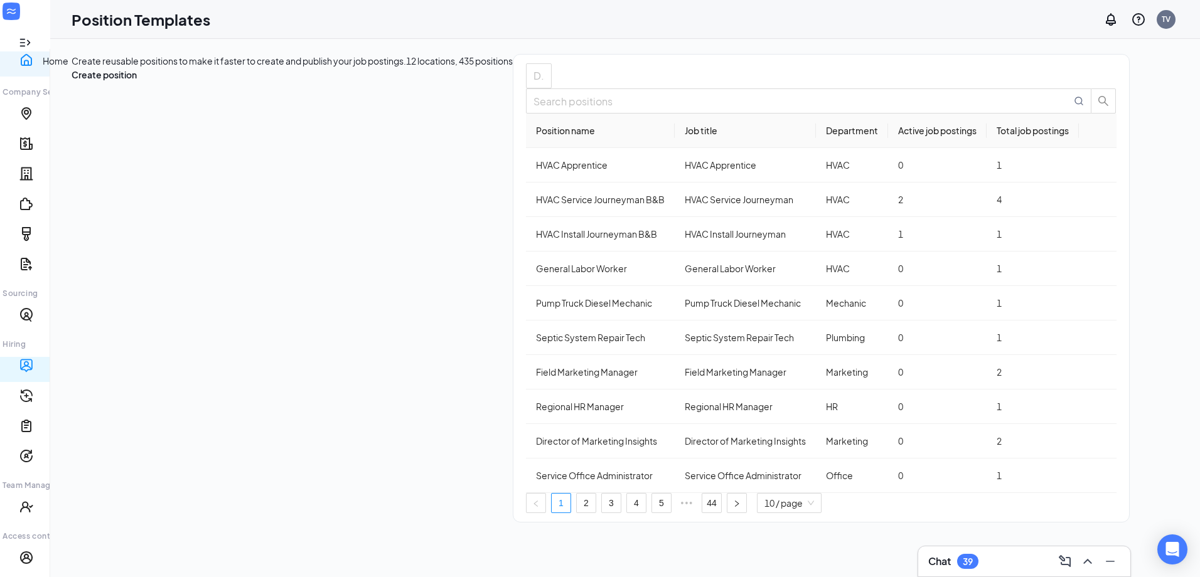
click at [40, 63] on link "Home" at bounding box center [53, 64] width 26 height 13
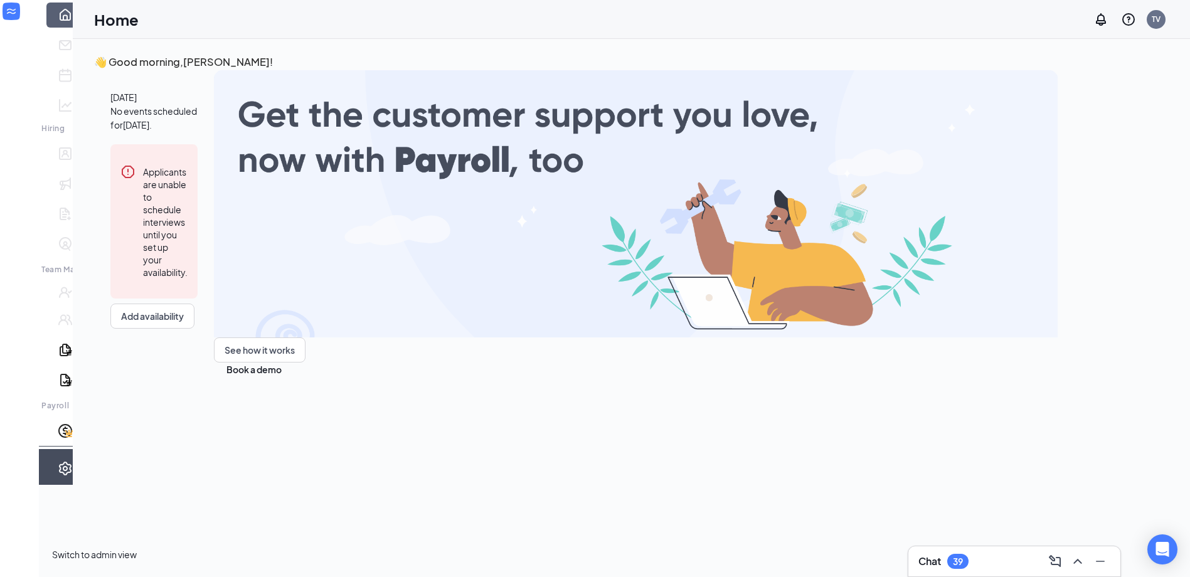
click at [58, 476] on icon "Settings" at bounding box center [65, 468] width 15 height 15
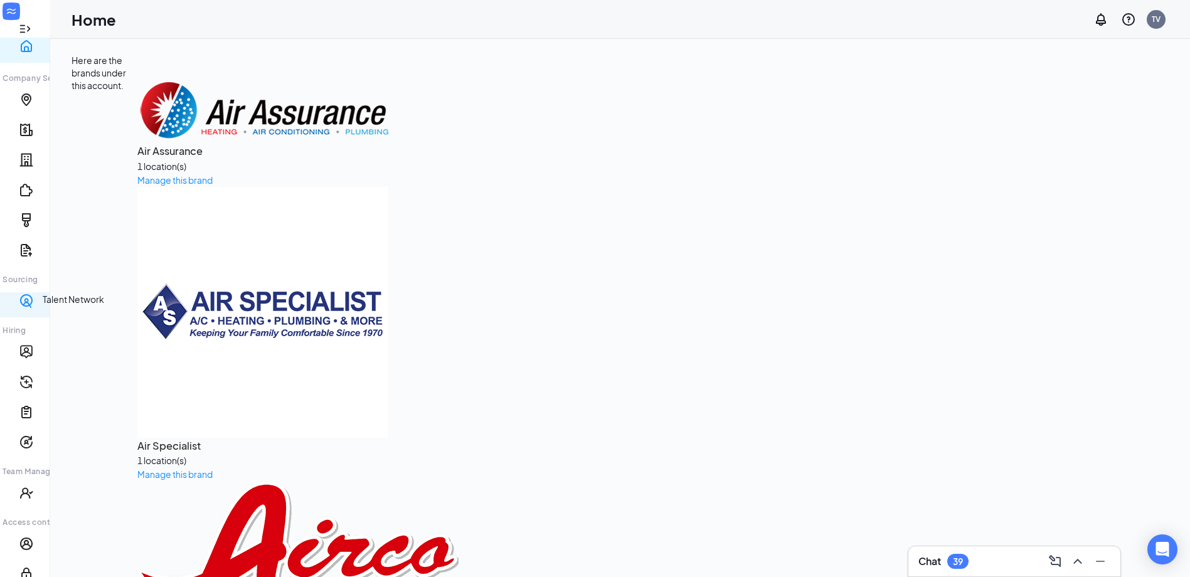
click at [40, 306] on link "Talent Network" at bounding box center [70, 305] width 61 height 13
